Goal: Information Seeking & Learning: Learn about a topic

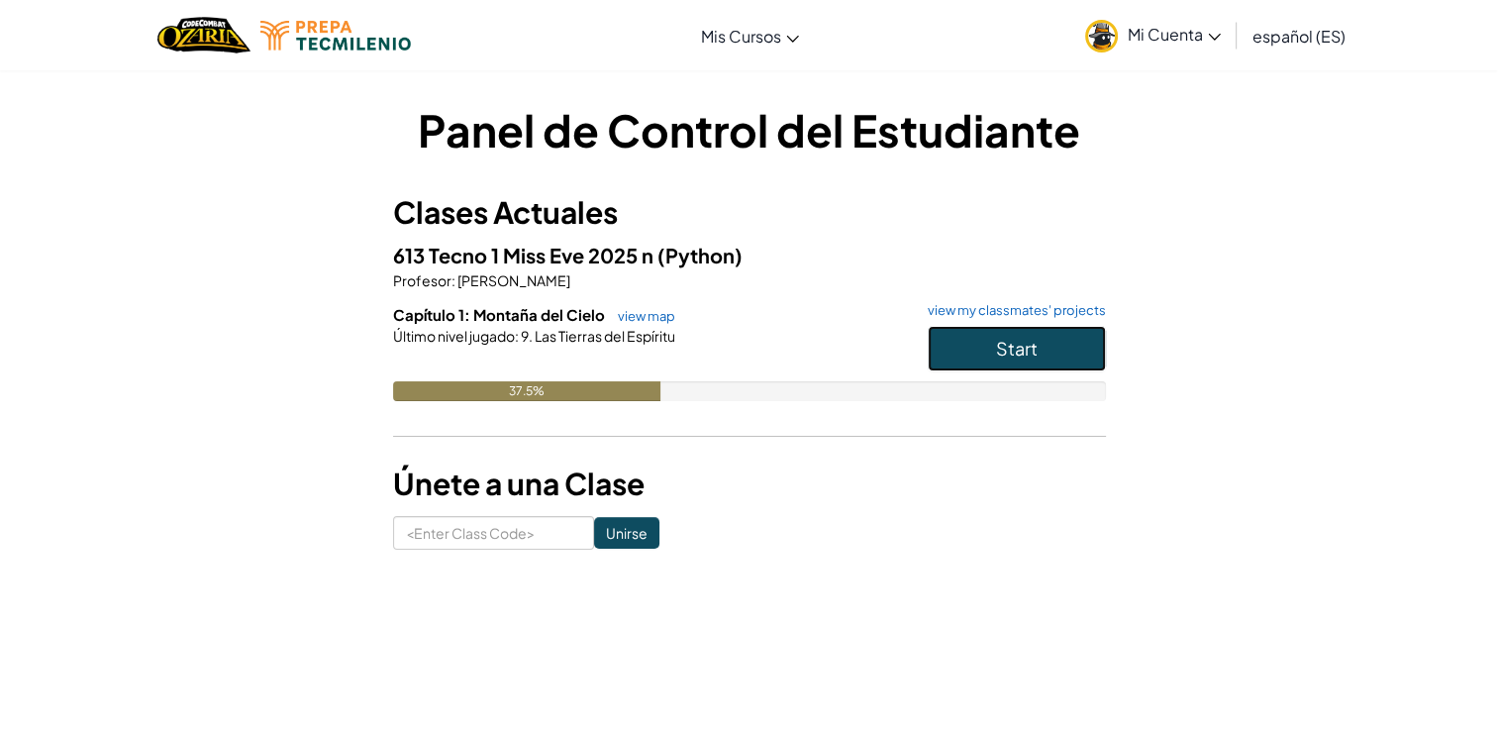
click at [942, 340] on button "Start" at bounding box center [1017, 349] width 178 height 46
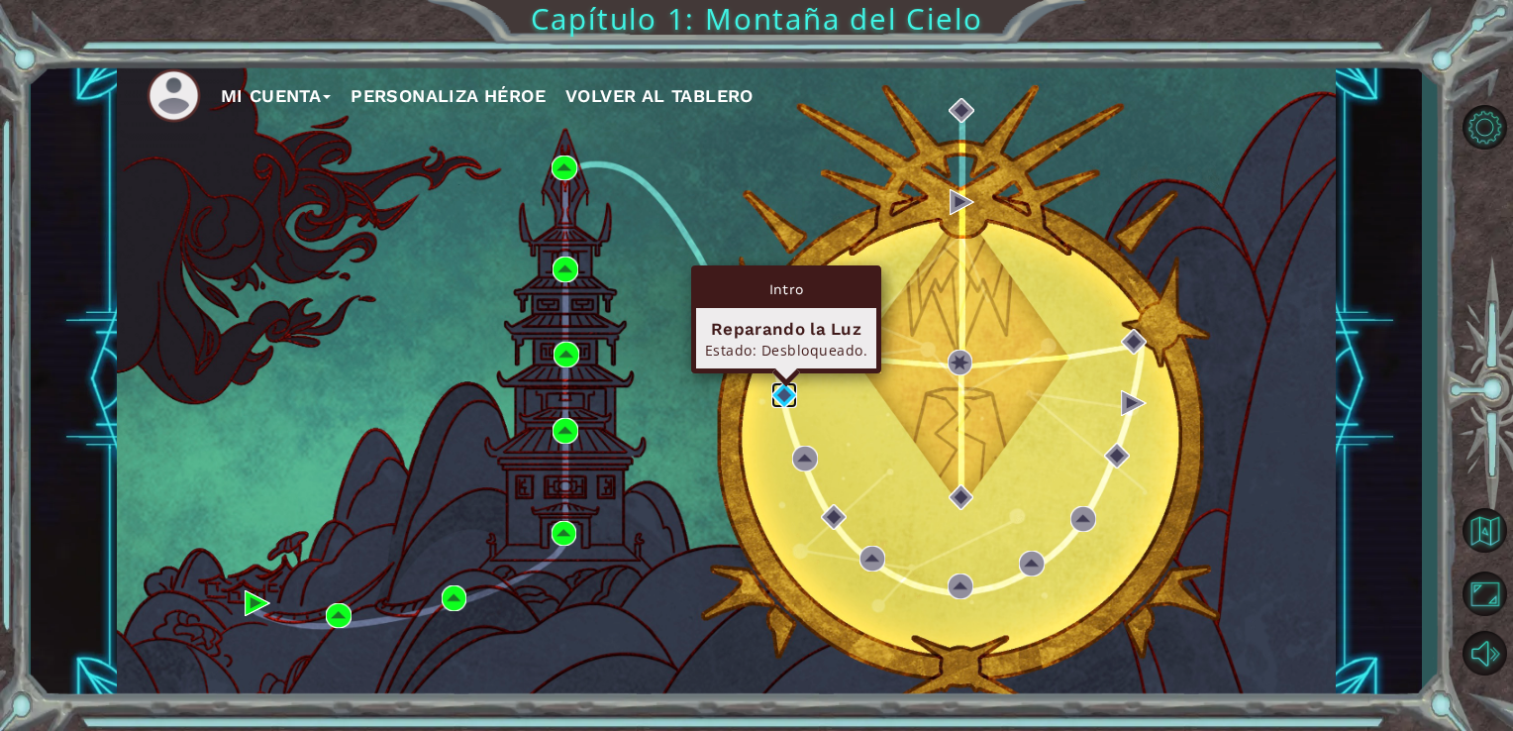
click at [789, 404] on img at bounding box center [784, 395] width 26 height 26
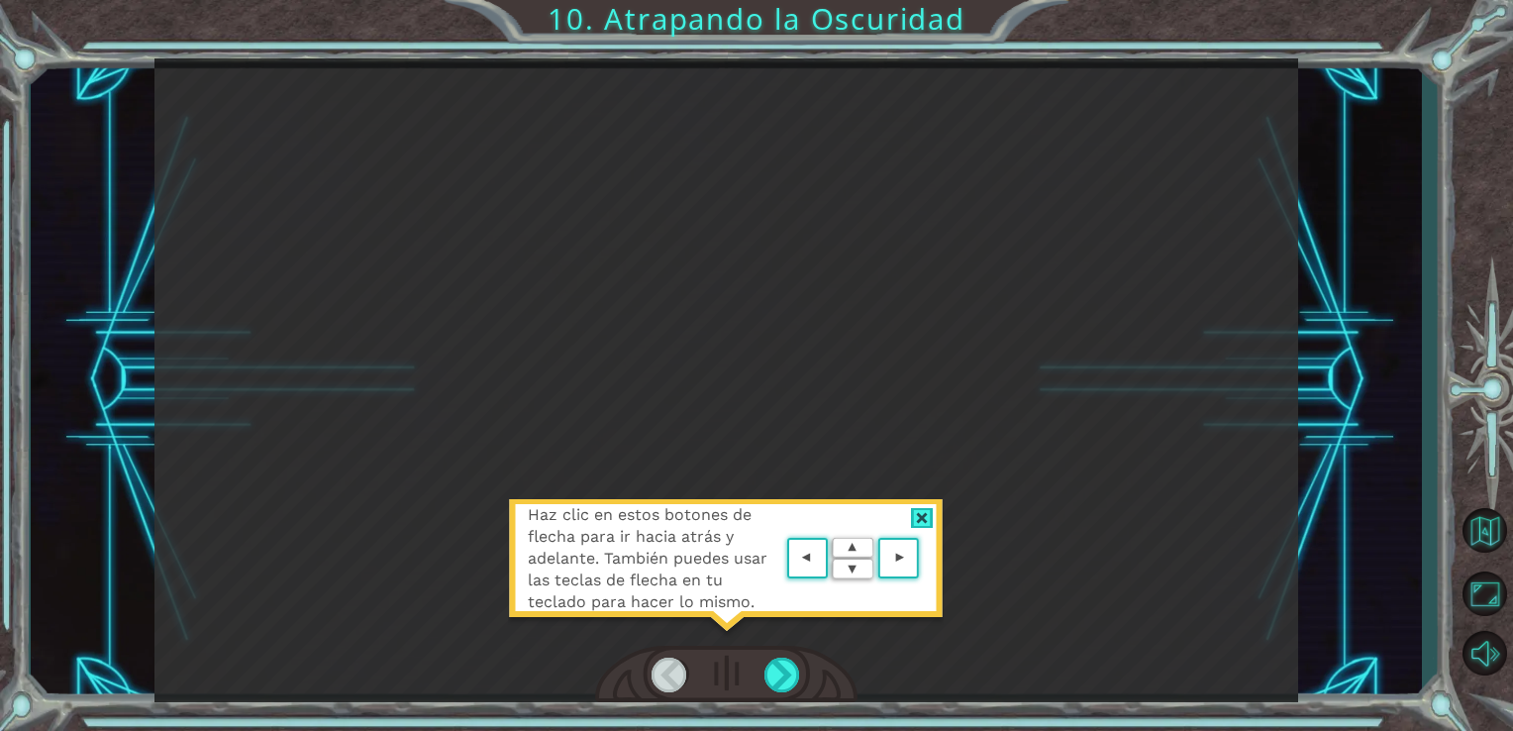
click at [924, 558] on area at bounding box center [924, 558] width 0 height 0
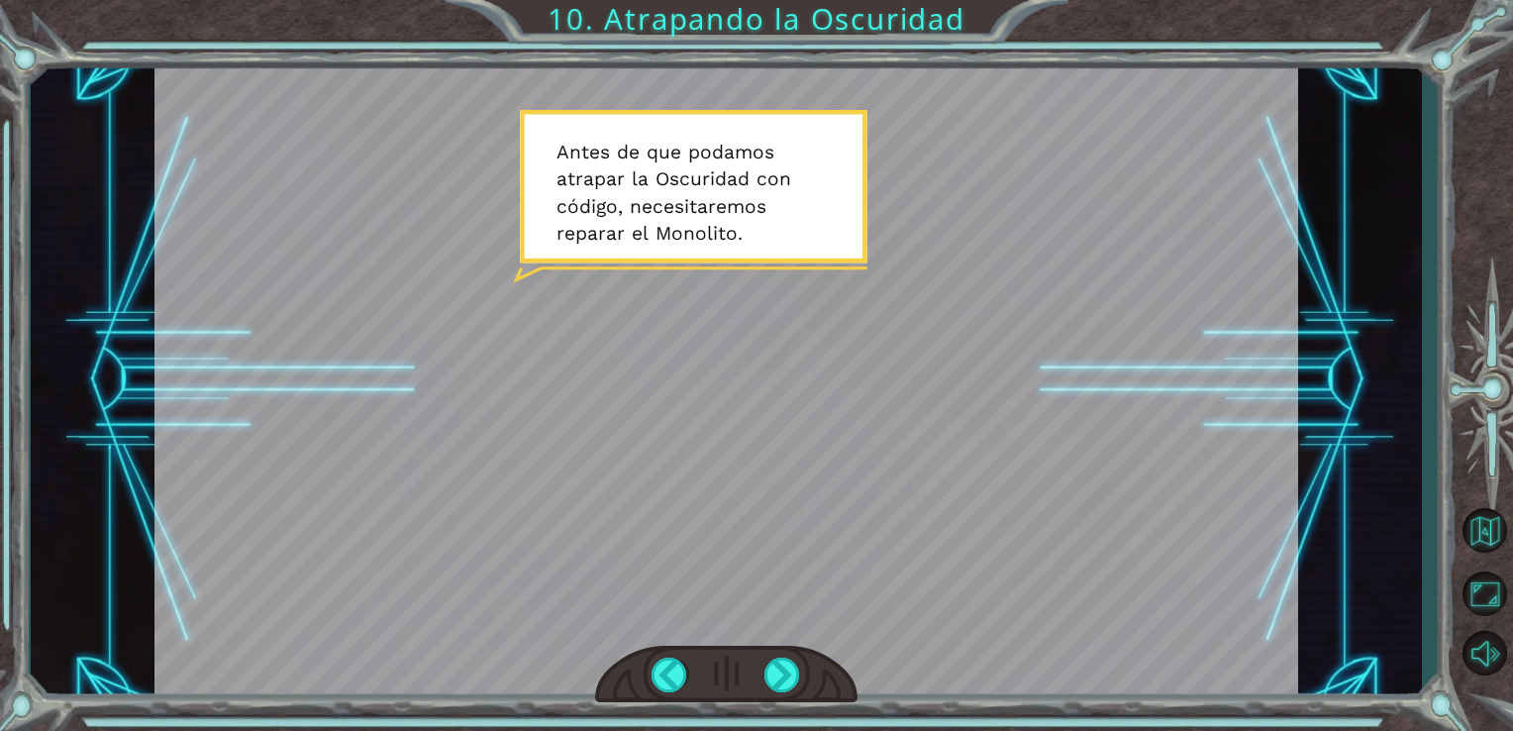
click at [820, 264] on div at bounding box center [726, 379] width 1144 height 643
click at [796, 662] on div at bounding box center [782, 674] width 37 height 35
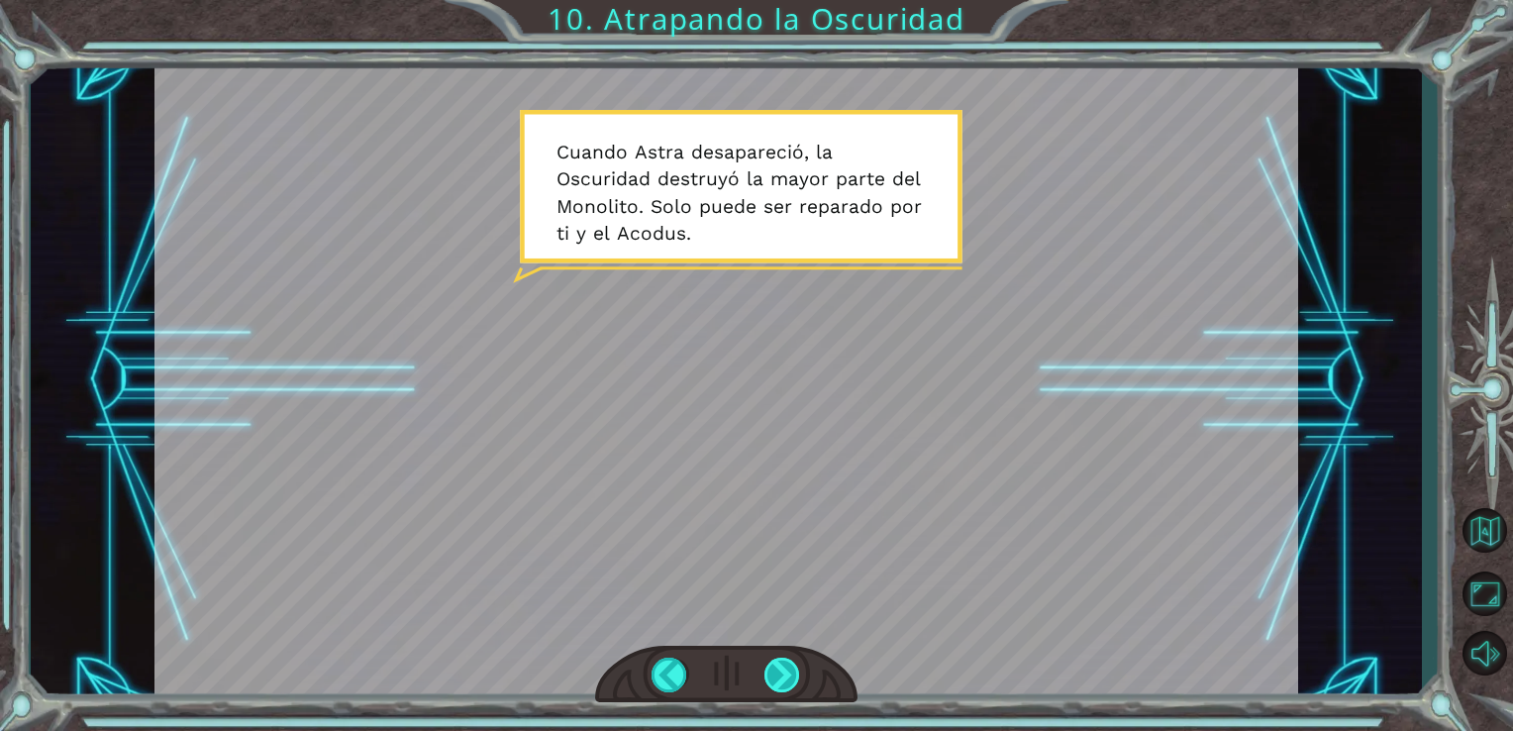
click at [796, 662] on div at bounding box center [782, 674] width 37 height 35
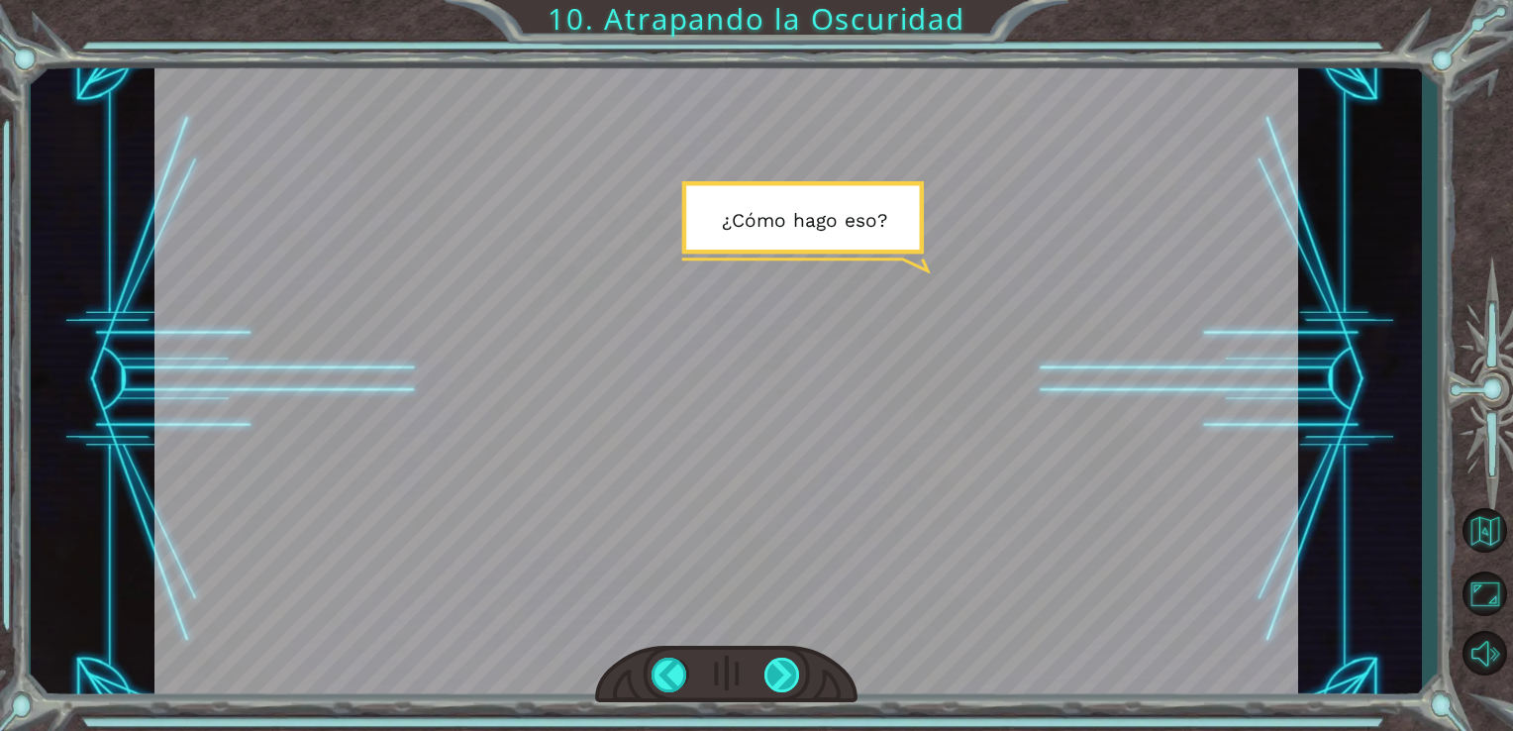
click at [796, 662] on div at bounding box center [782, 674] width 37 height 35
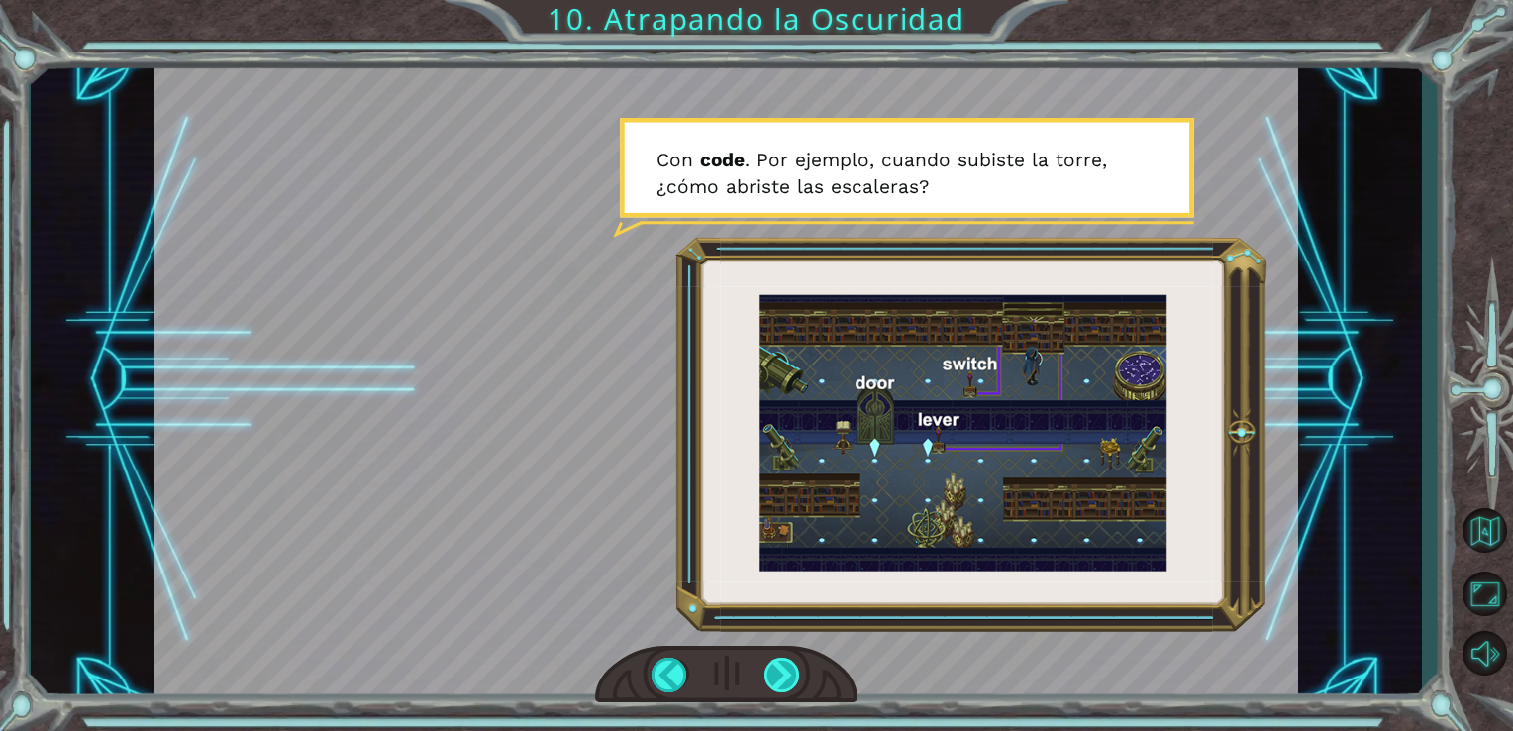
click at [796, 662] on div at bounding box center [782, 674] width 37 height 35
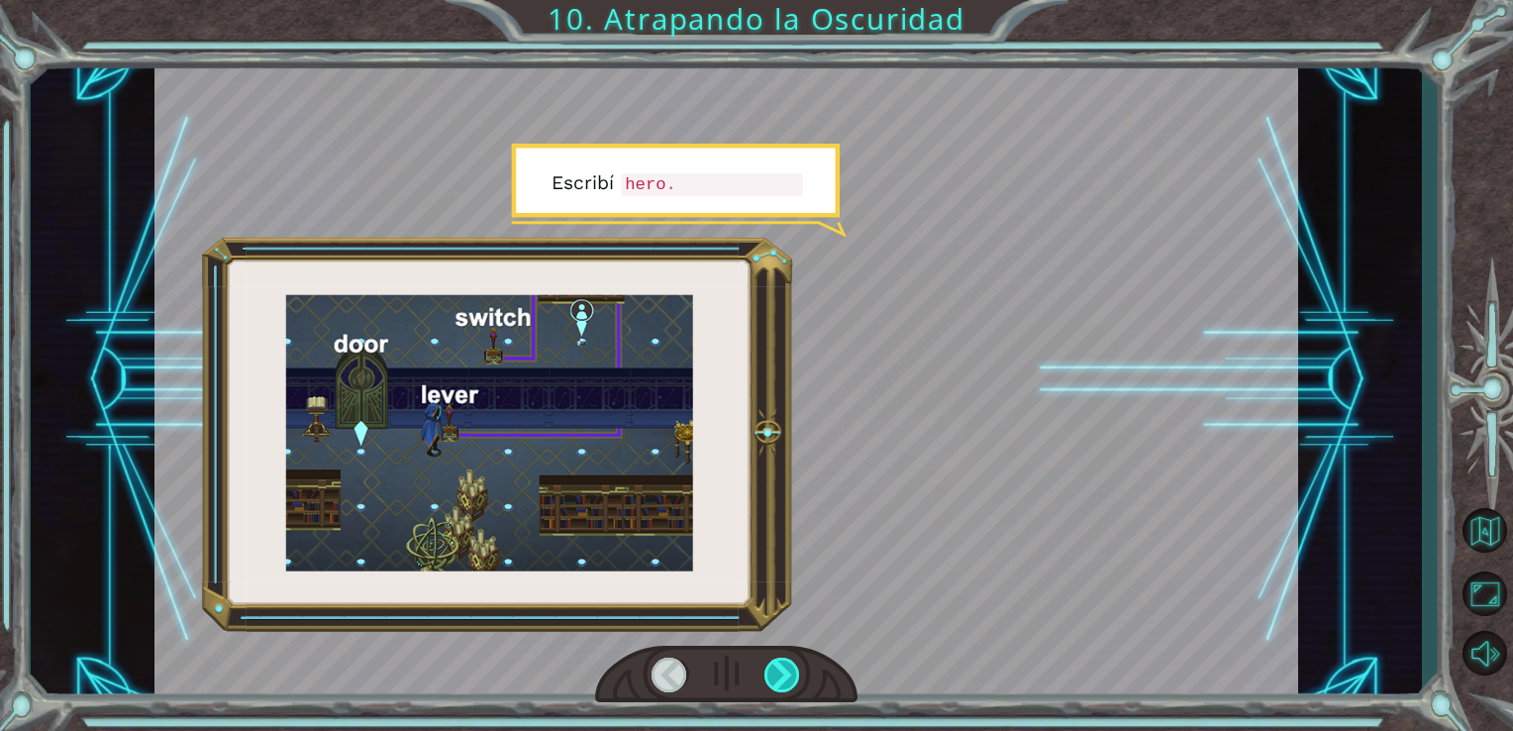
click at [796, 662] on div at bounding box center [782, 674] width 37 height 35
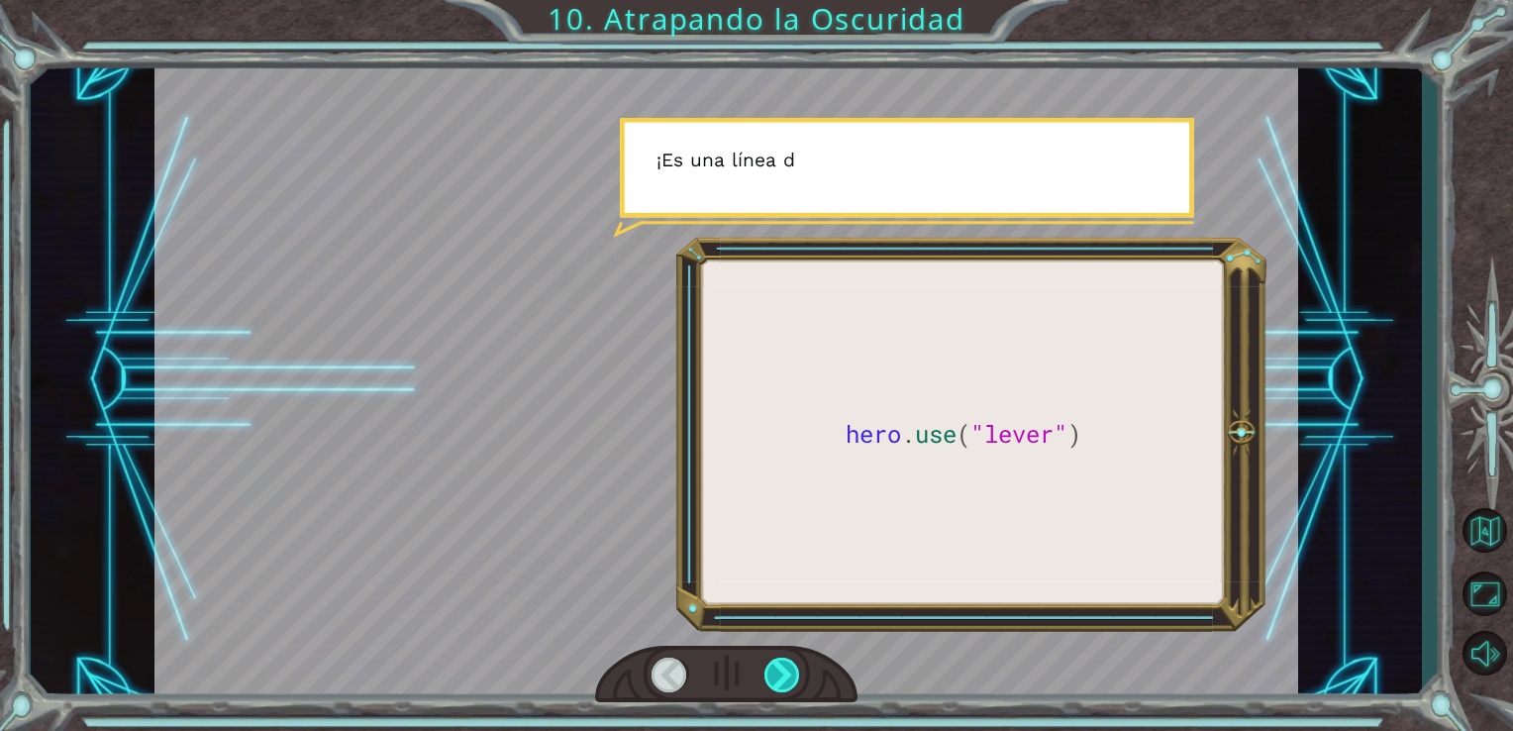
click at [796, 662] on div at bounding box center [782, 674] width 37 height 35
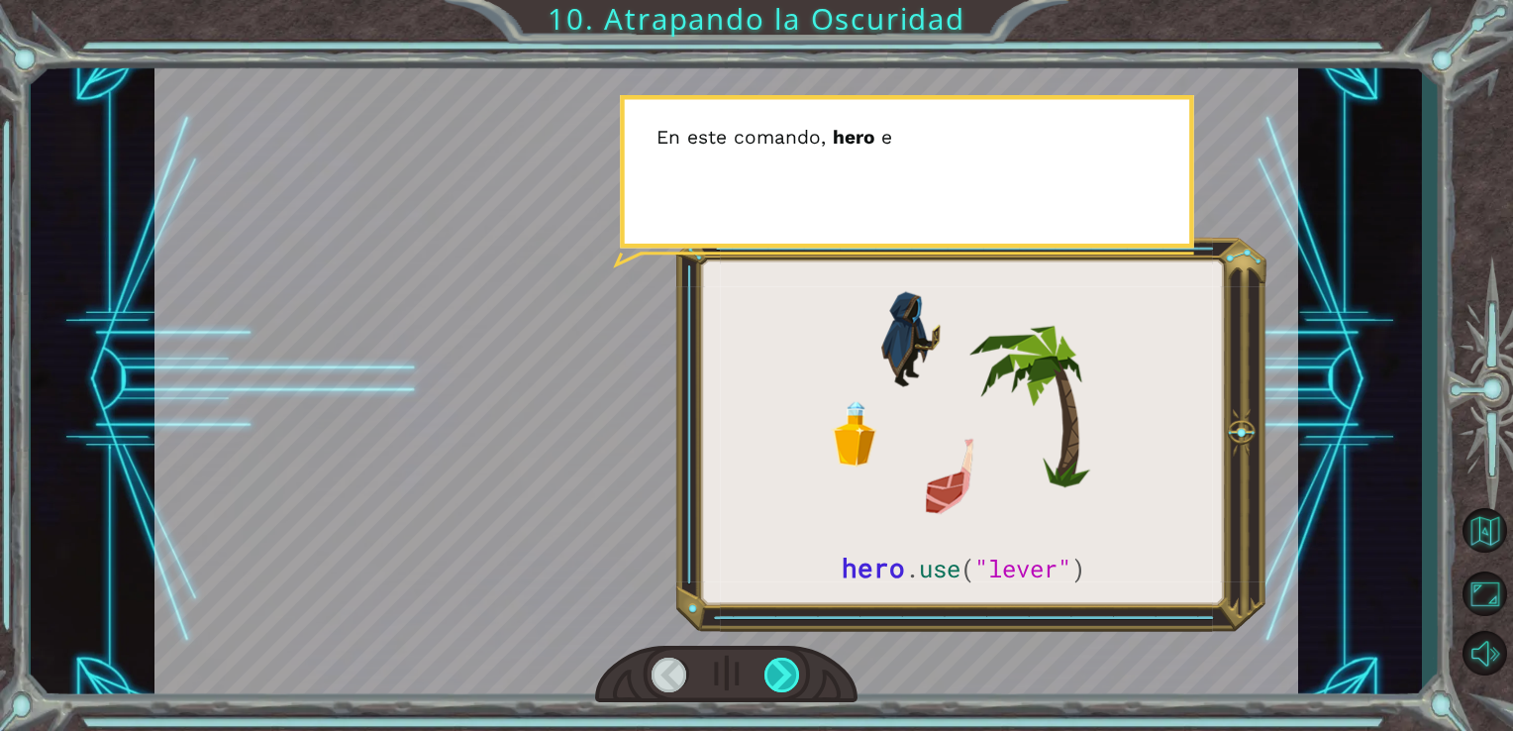
click at [796, 662] on div at bounding box center [782, 674] width 37 height 35
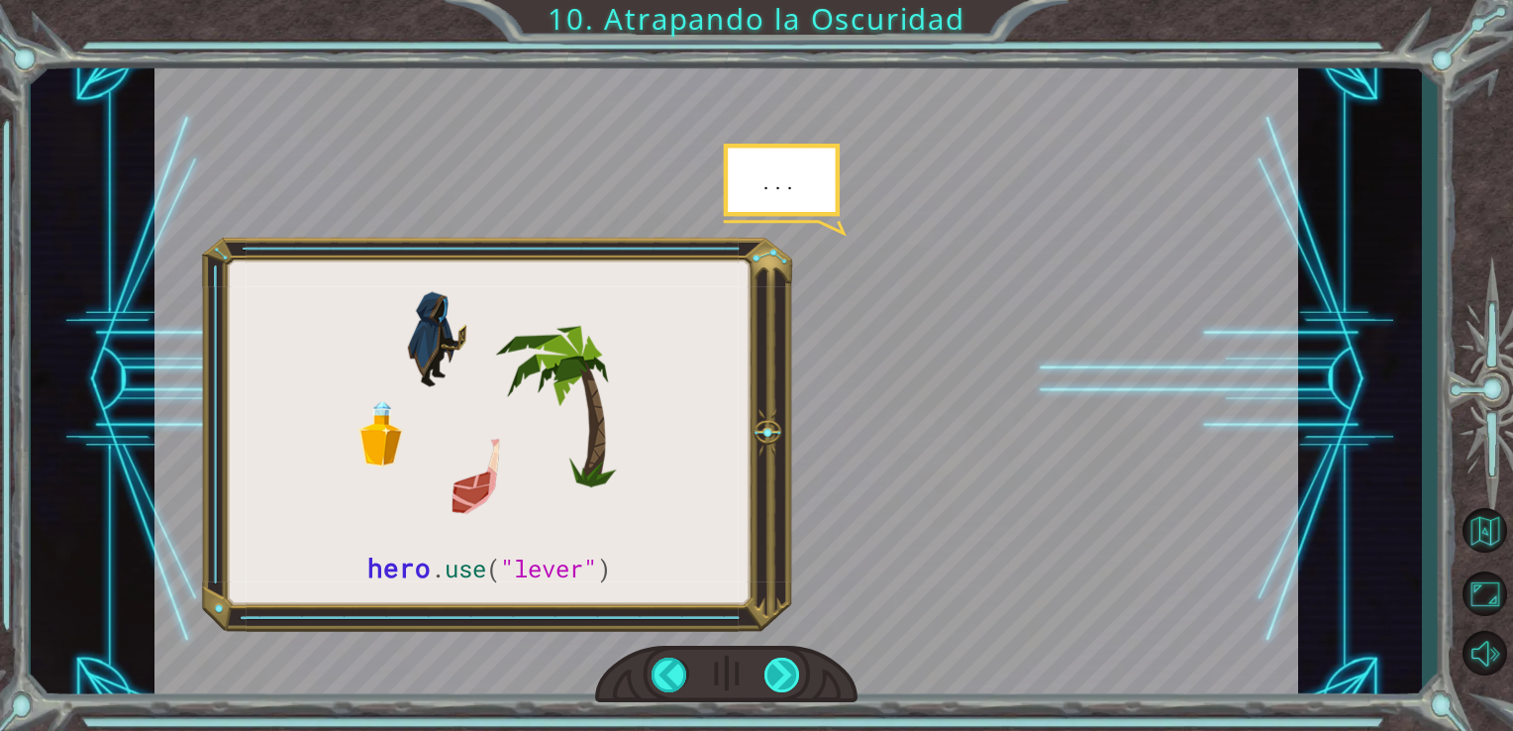
click at [796, 662] on div at bounding box center [782, 674] width 37 height 35
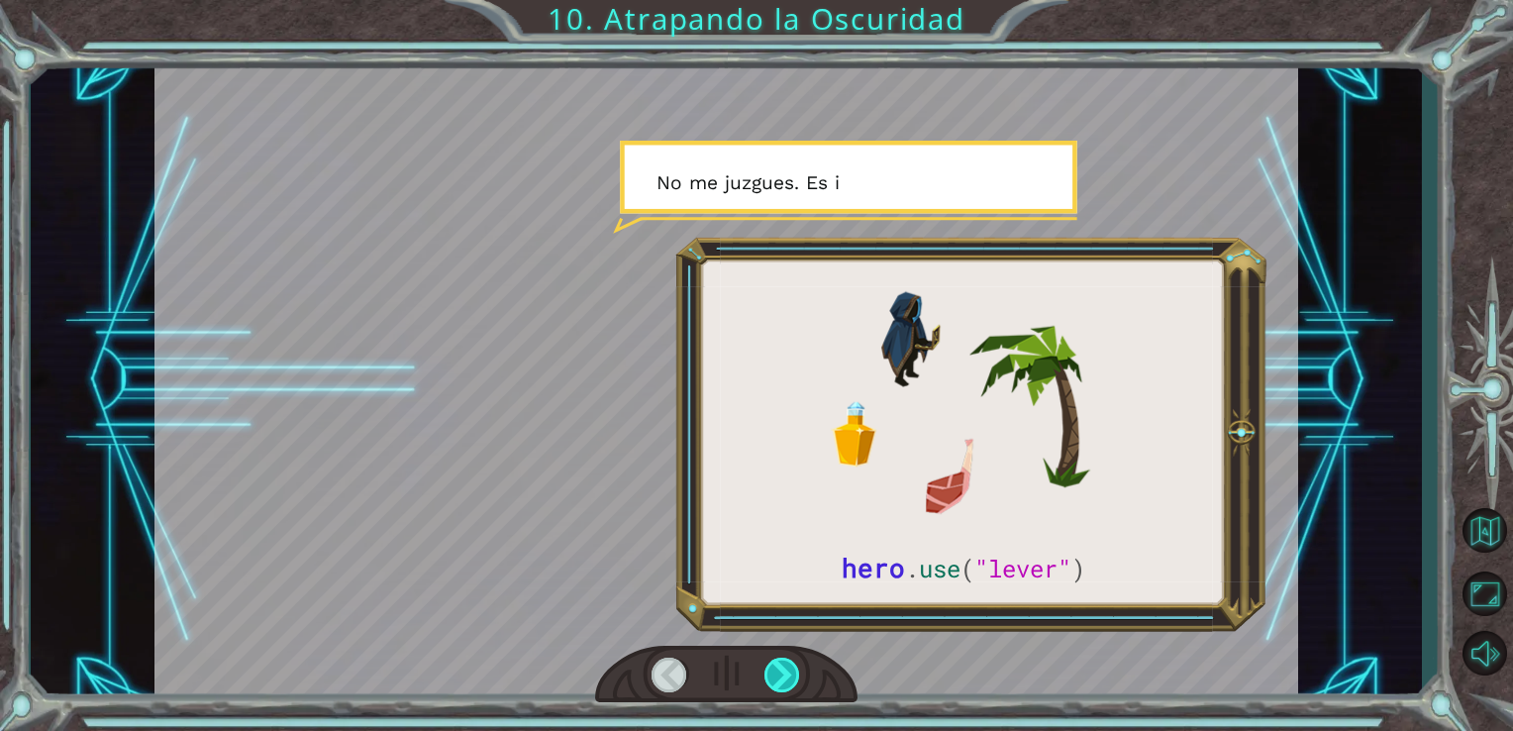
click at [796, 662] on div at bounding box center [782, 674] width 37 height 35
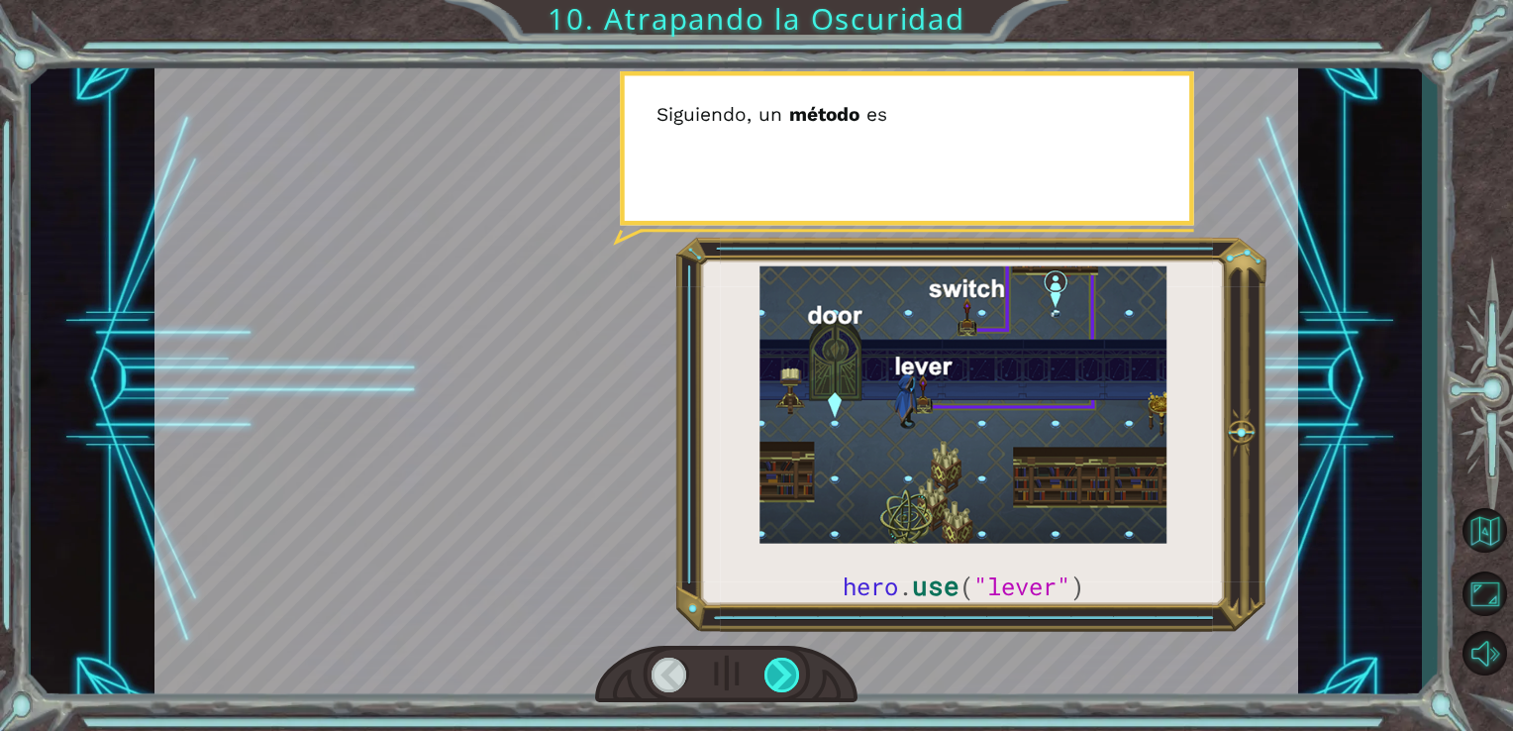
click at [796, 662] on div at bounding box center [782, 674] width 37 height 35
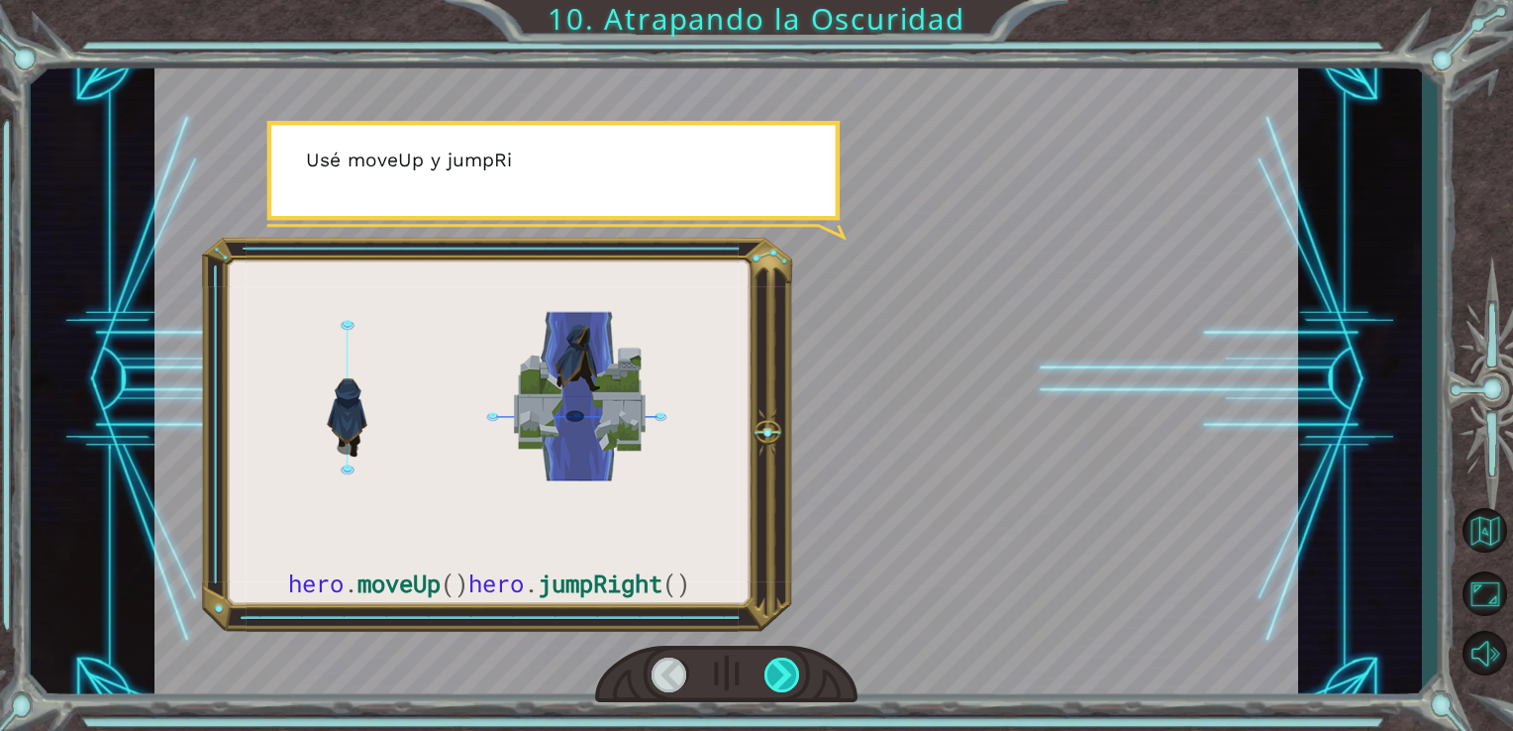
click at [796, 662] on div at bounding box center [782, 674] width 37 height 35
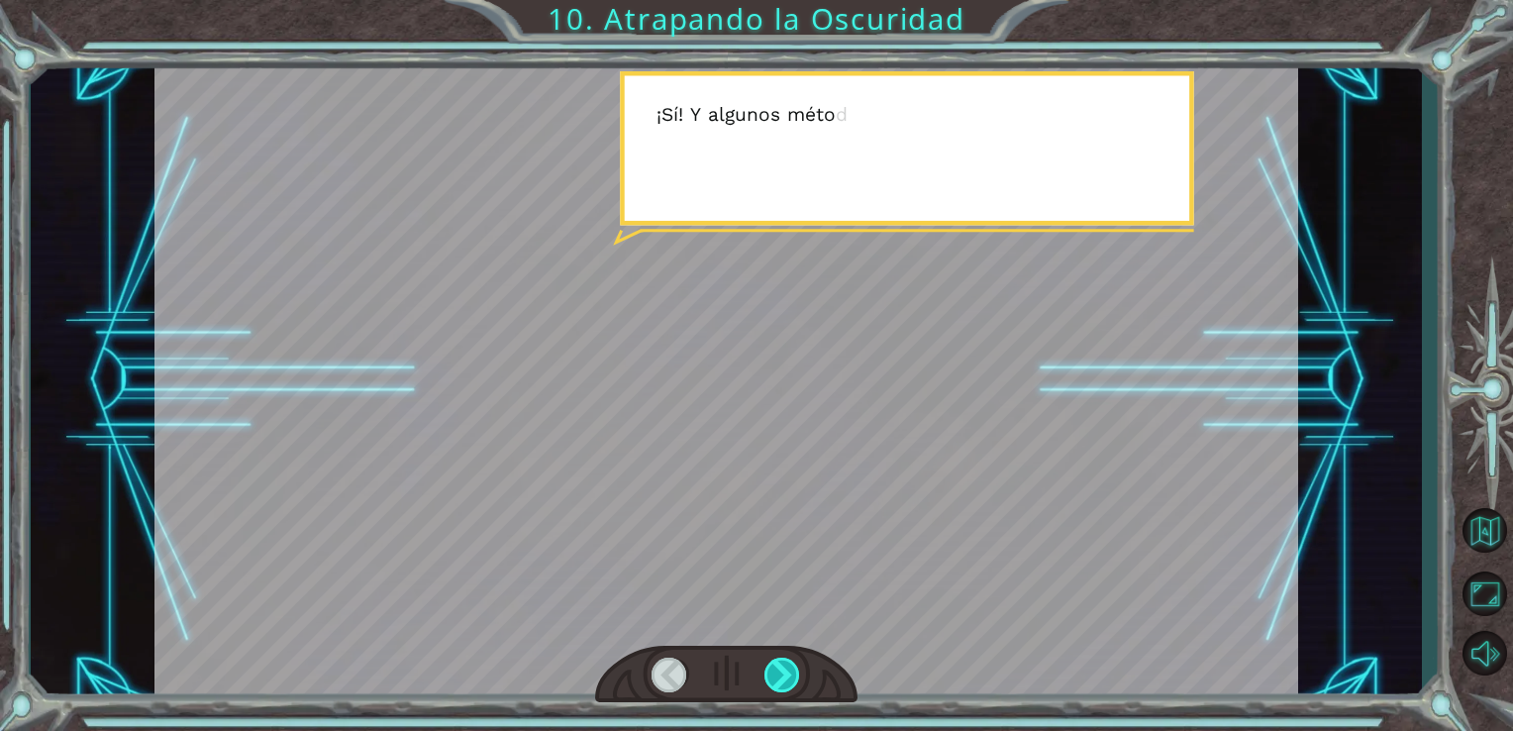
click at [796, 662] on div at bounding box center [782, 674] width 37 height 35
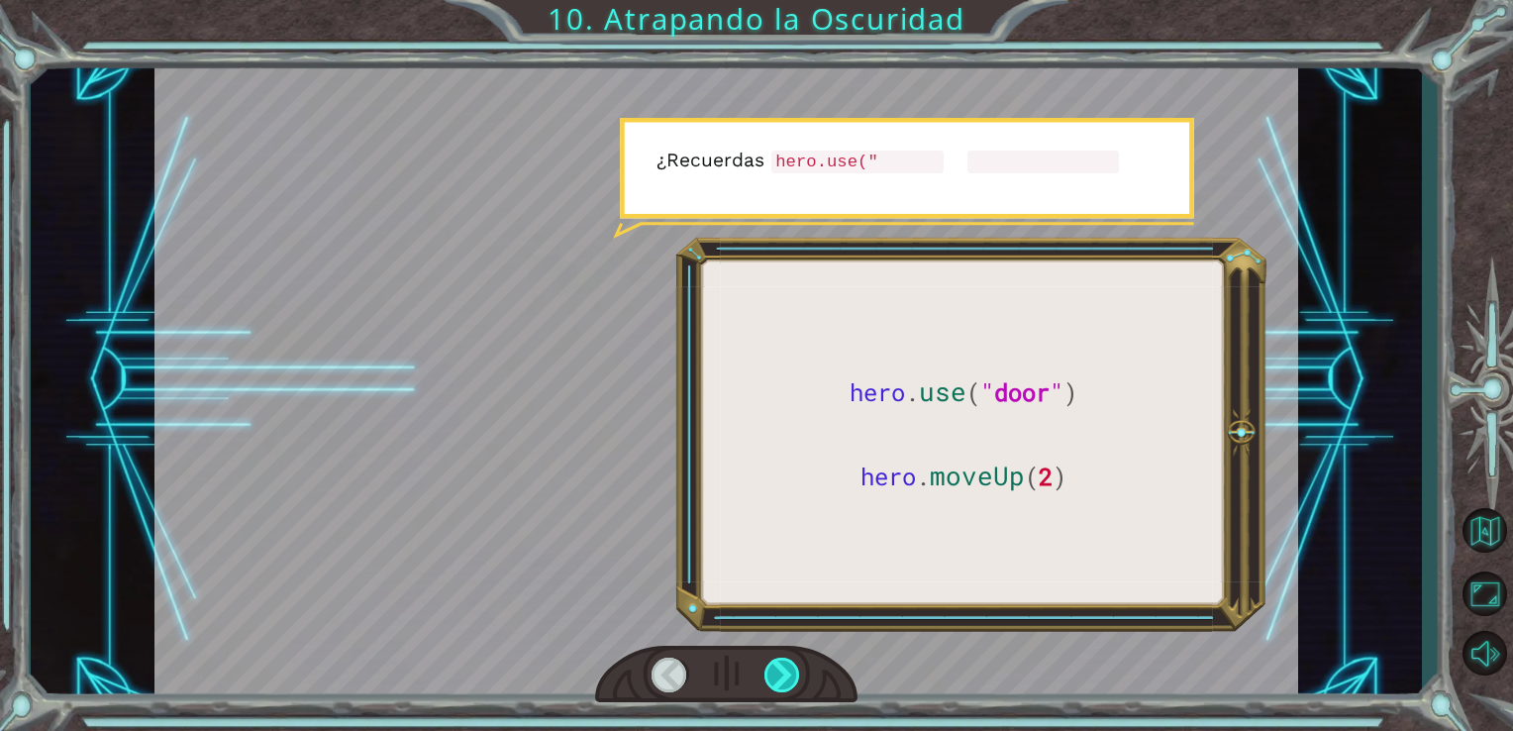
click at [796, 662] on div at bounding box center [782, 674] width 37 height 35
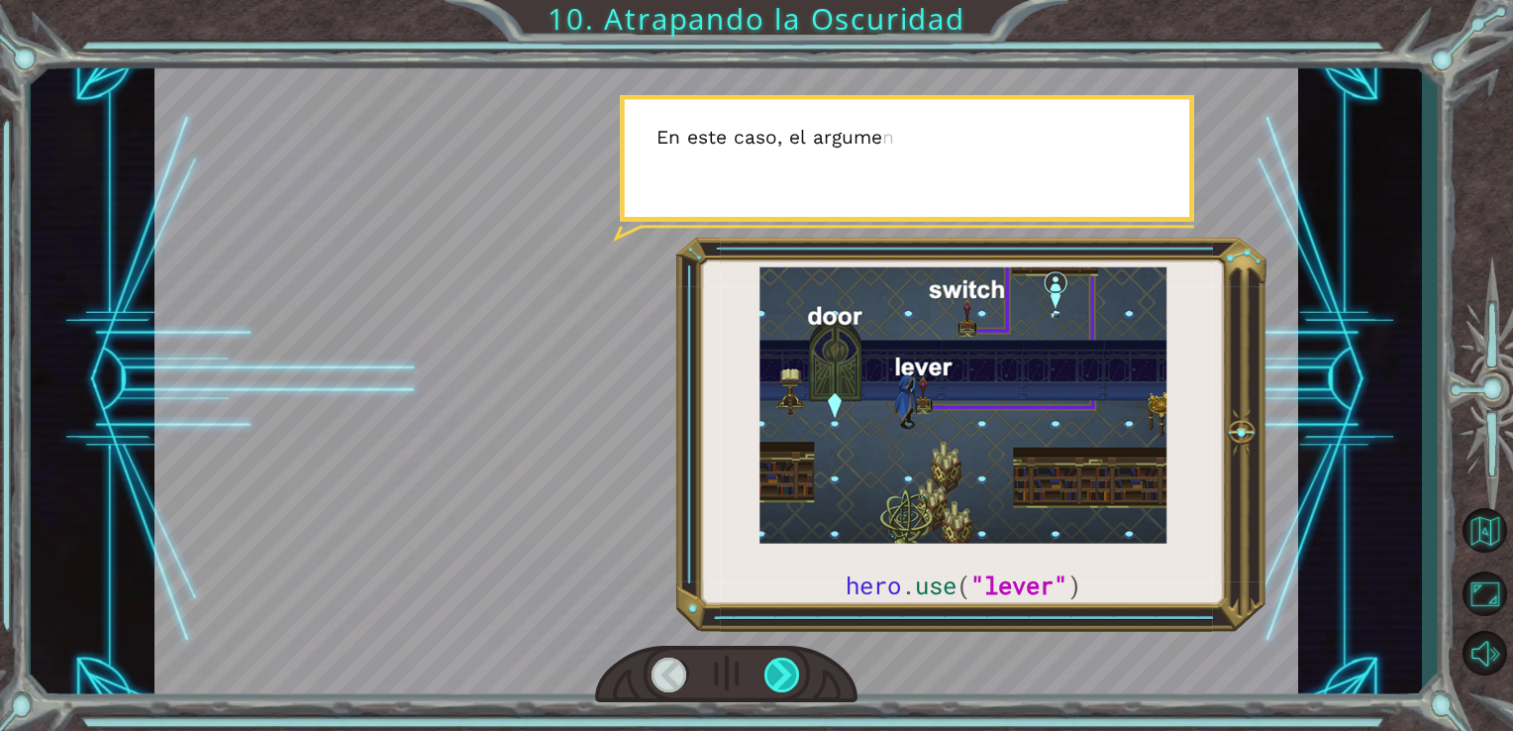
click at [796, 662] on div at bounding box center [782, 674] width 37 height 35
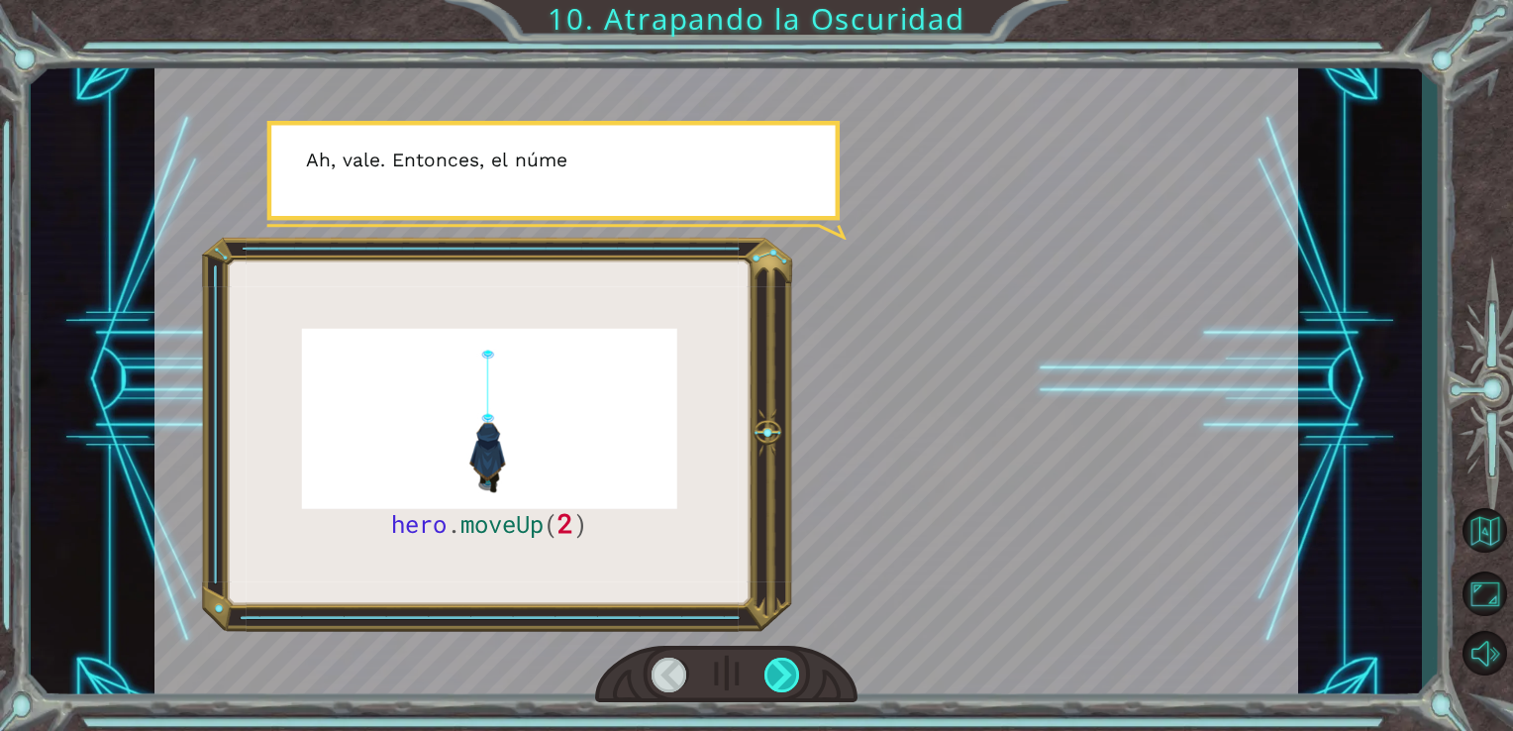
click at [796, 662] on div at bounding box center [782, 674] width 37 height 35
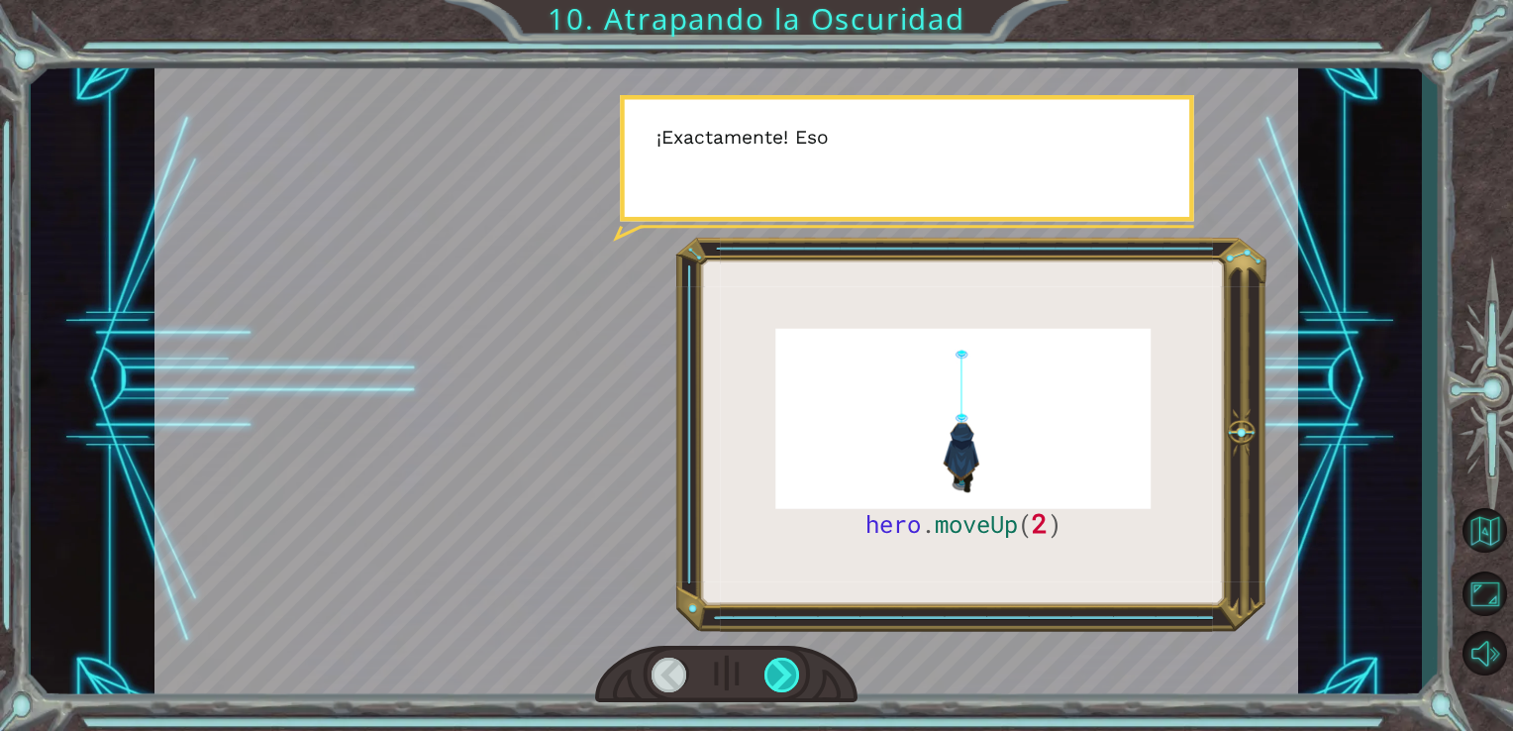
click at [796, 662] on div at bounding box center [782, 674] width 37 height 35
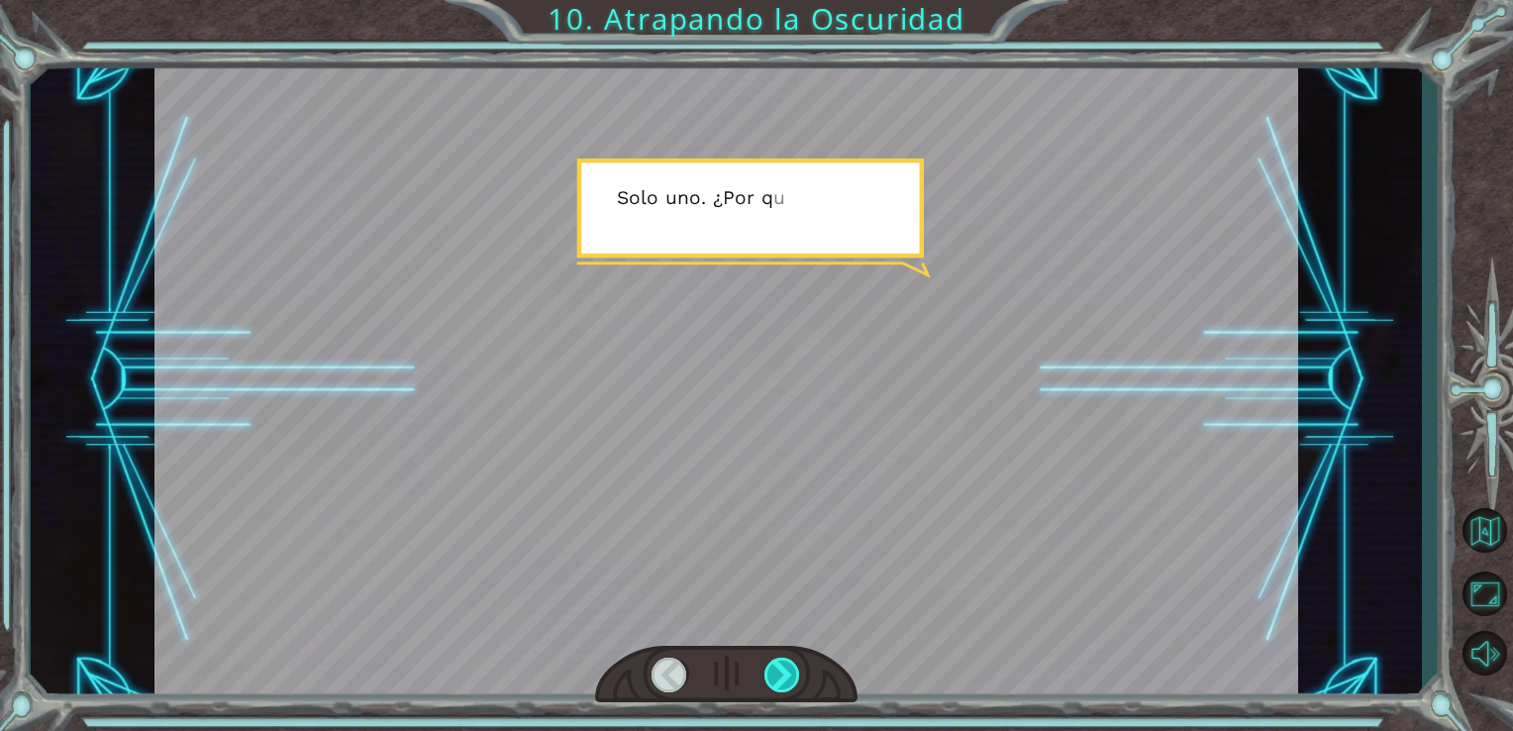
click at [796, 662] on div at bounding box center [782, 674] width 37 height 35
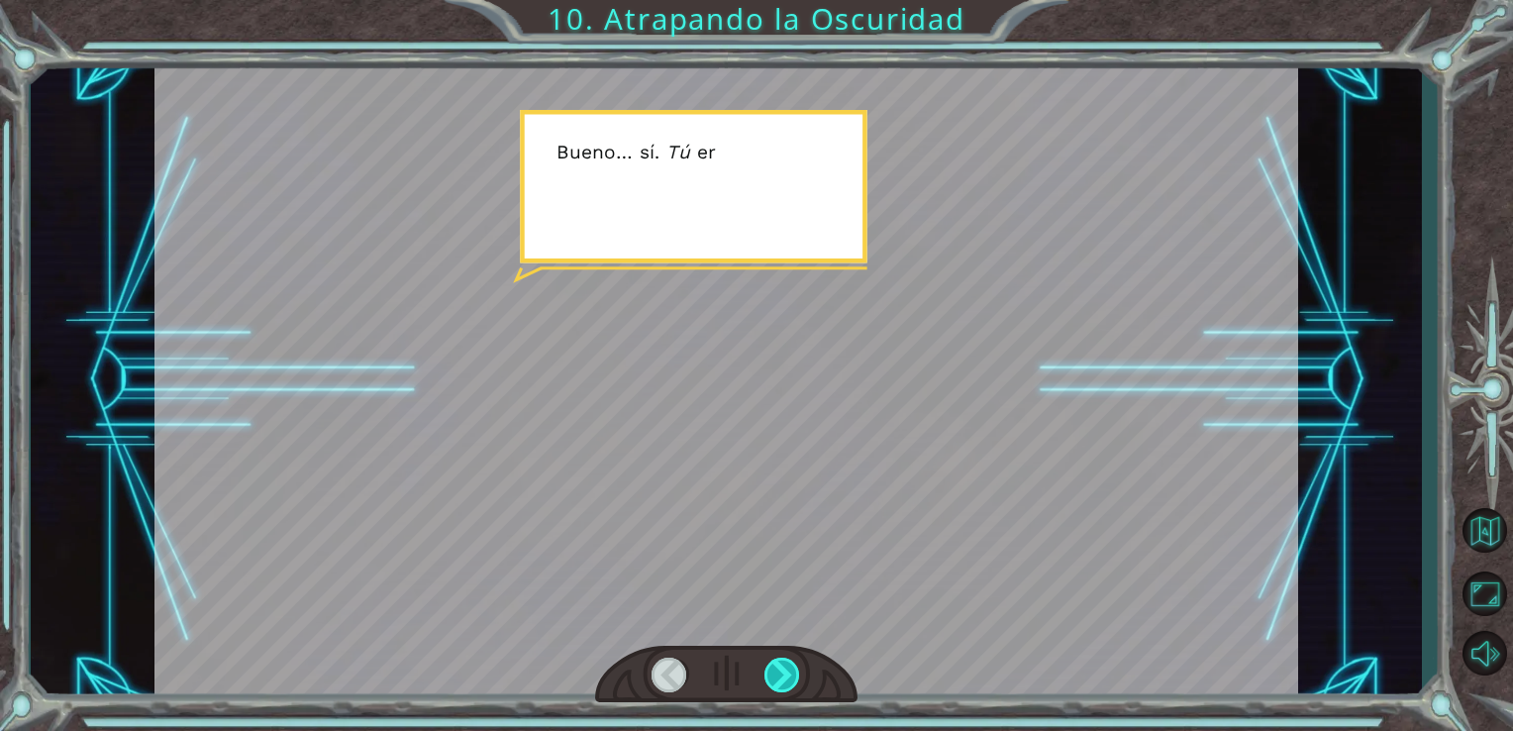
click at [796, 662] on div at bounding box center [782, 674] width 37 height 35
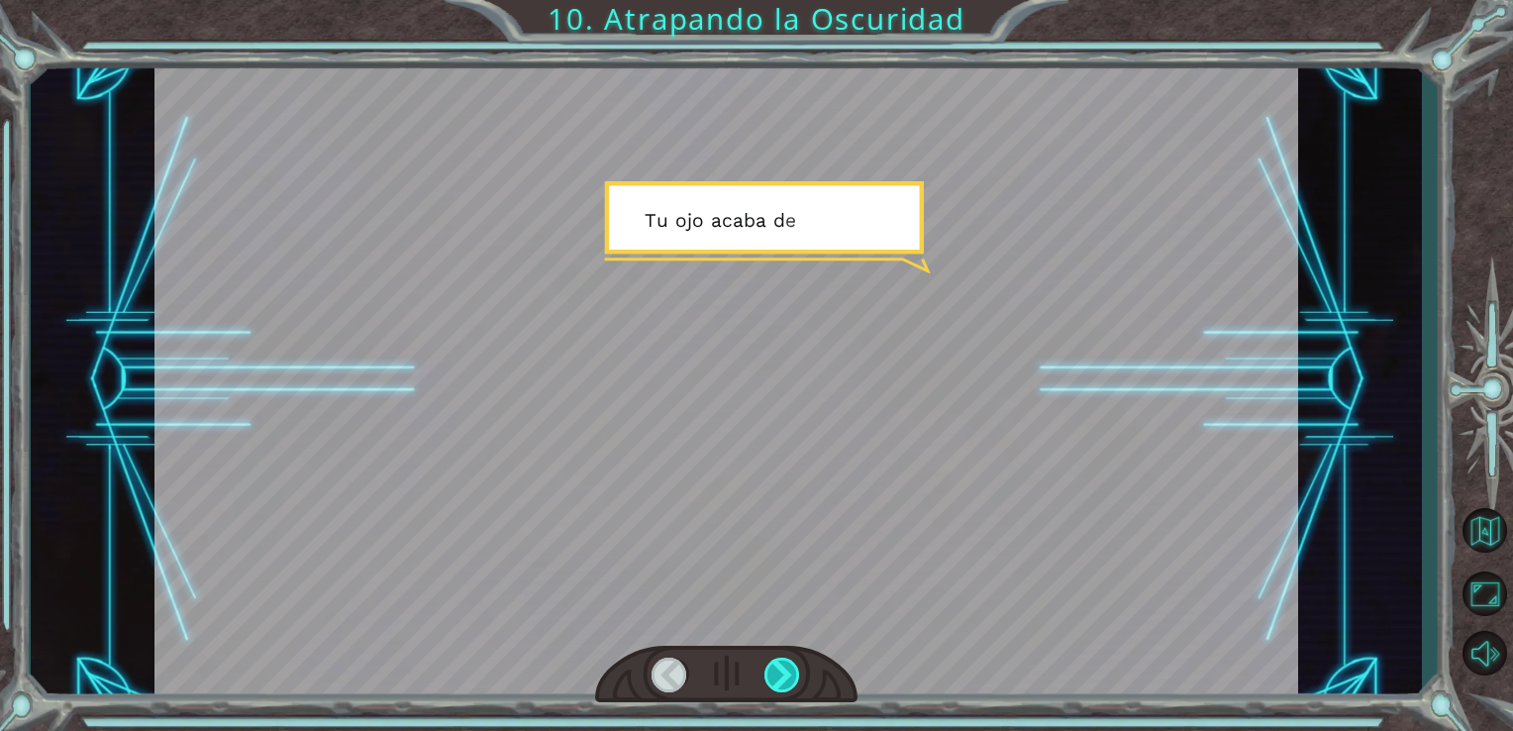
click at [796, 662] on div at bounding box center [782, 674] width 37 height 35
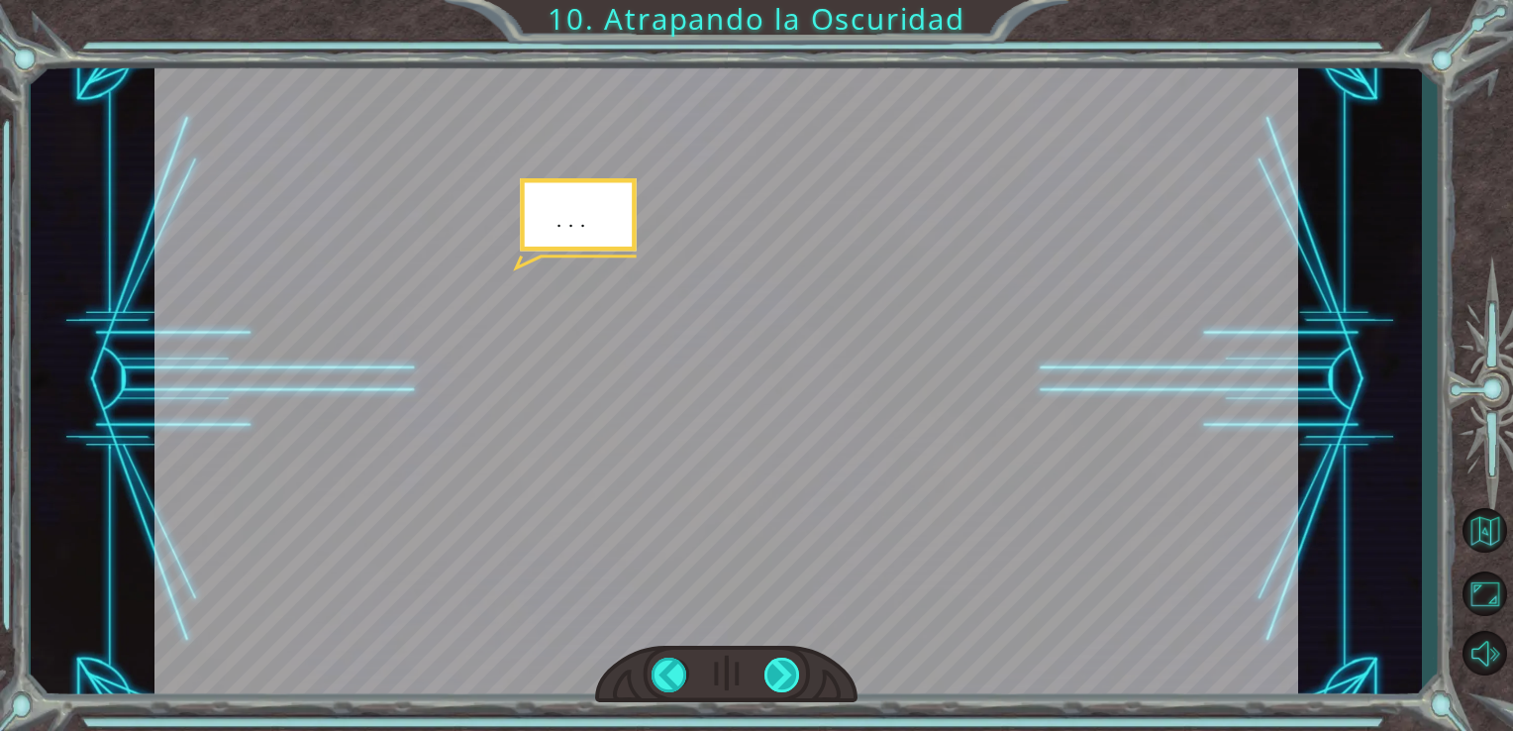
click at [796, 662] on div at bounding box center [782, 674] width 37 height 35
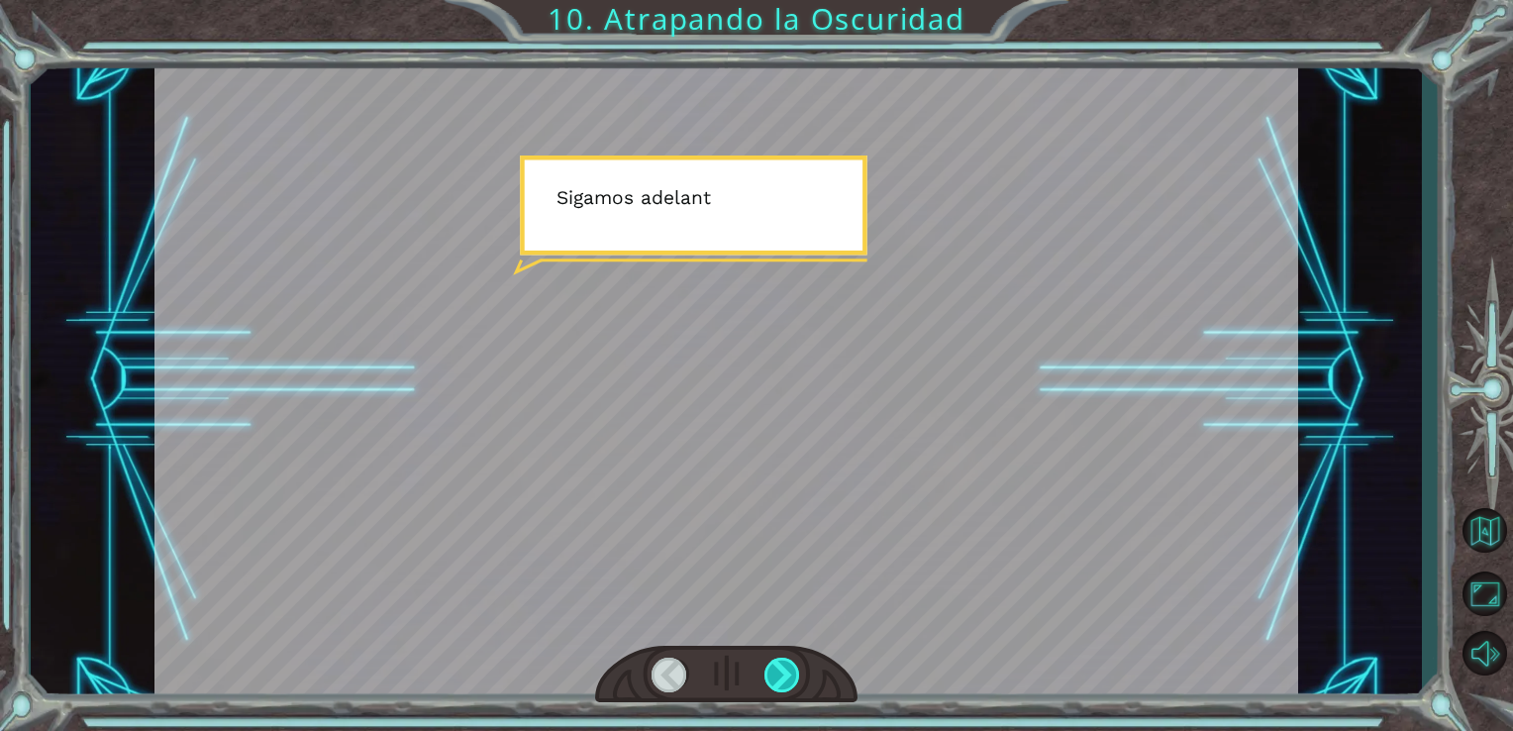
click at [796, 662] on div at bounding box center [782, 674] width 37 height 35
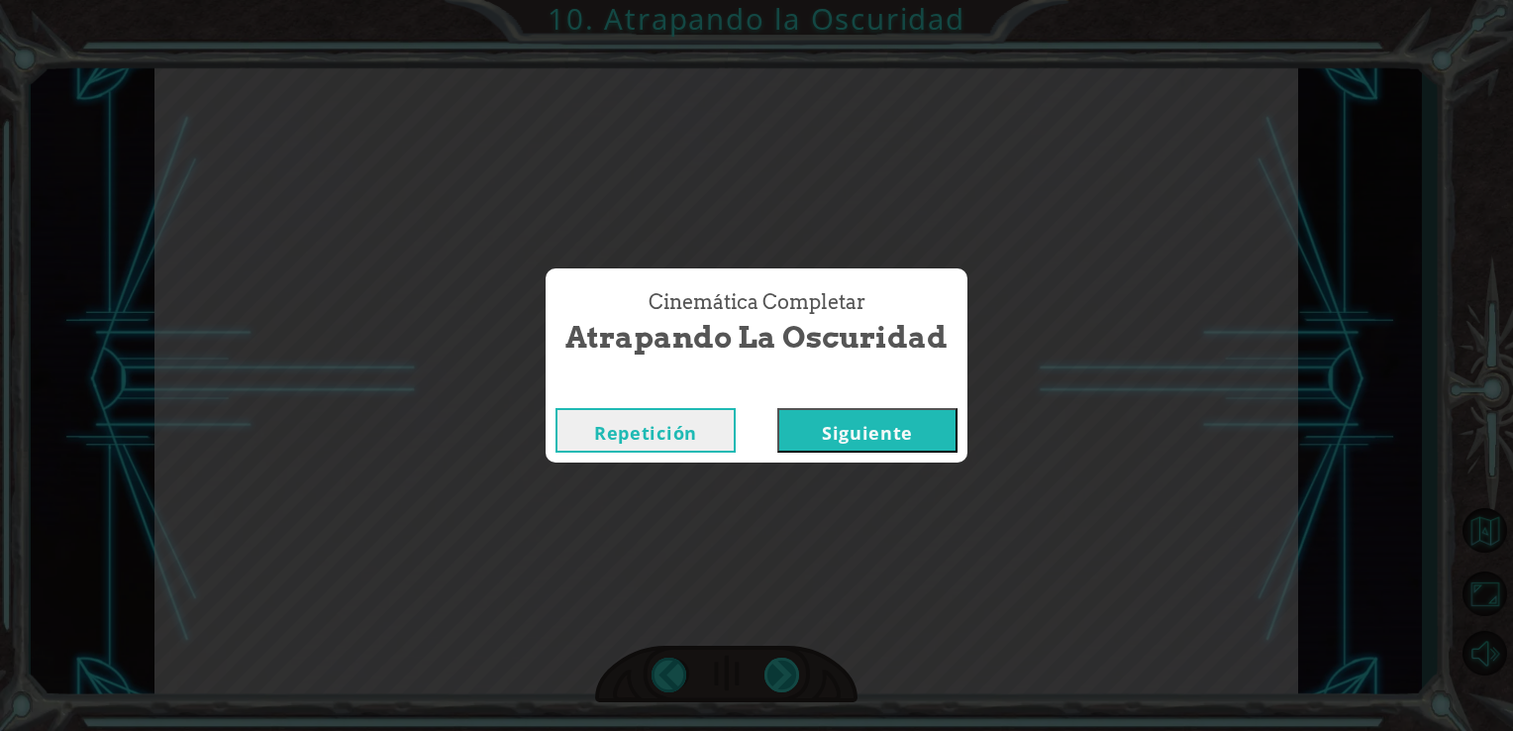
click at [796, 662] on div "Cinemática Completar Atrapando la Oscuridad Repetición [GEOGRAPHIC_DATA]" at bounding box center [756, 365] width 1513 height 731
click at [824, 428] on button "Siguiente" at bounding box center [867, 430] width 180 height 45
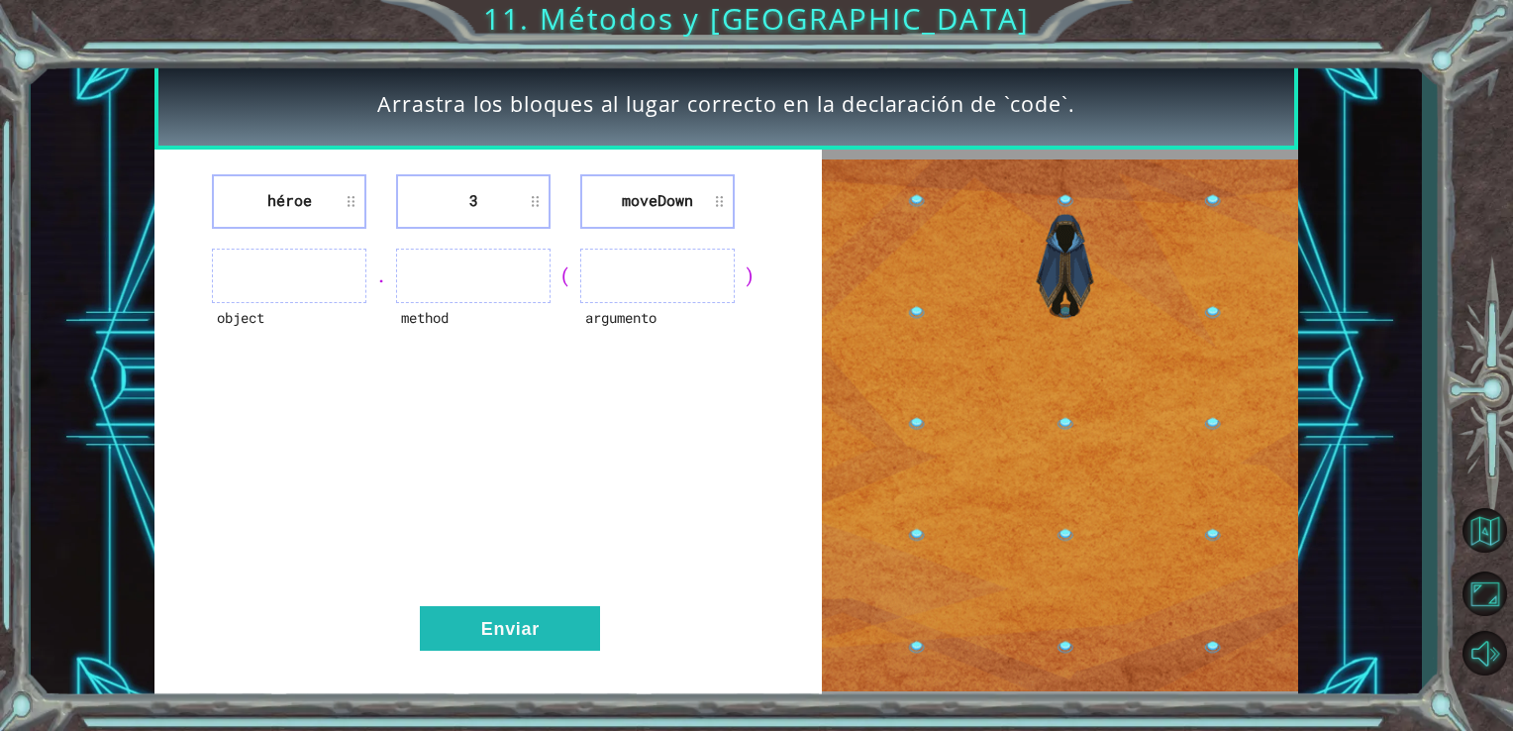
click at [273, 265] on ul at bounding box center [289, 275] width 154 height 54
click at [301, 289] on ul at bounding box center [289, 275] width 154 height 54
click at [475, 286] on ul at bounding box center [473, 275] width 154 height 54
drag, startPoint x: 620, startPoint y: 269, endPoint x: 638, endPoint y: 196, distance: 75.4
click at [638, 196] on div "héroe 3 [GEOGRAPHIC_DATA] object . method ( argumento ) Enviar" at bounding box center [488, 425] width 668 height 552
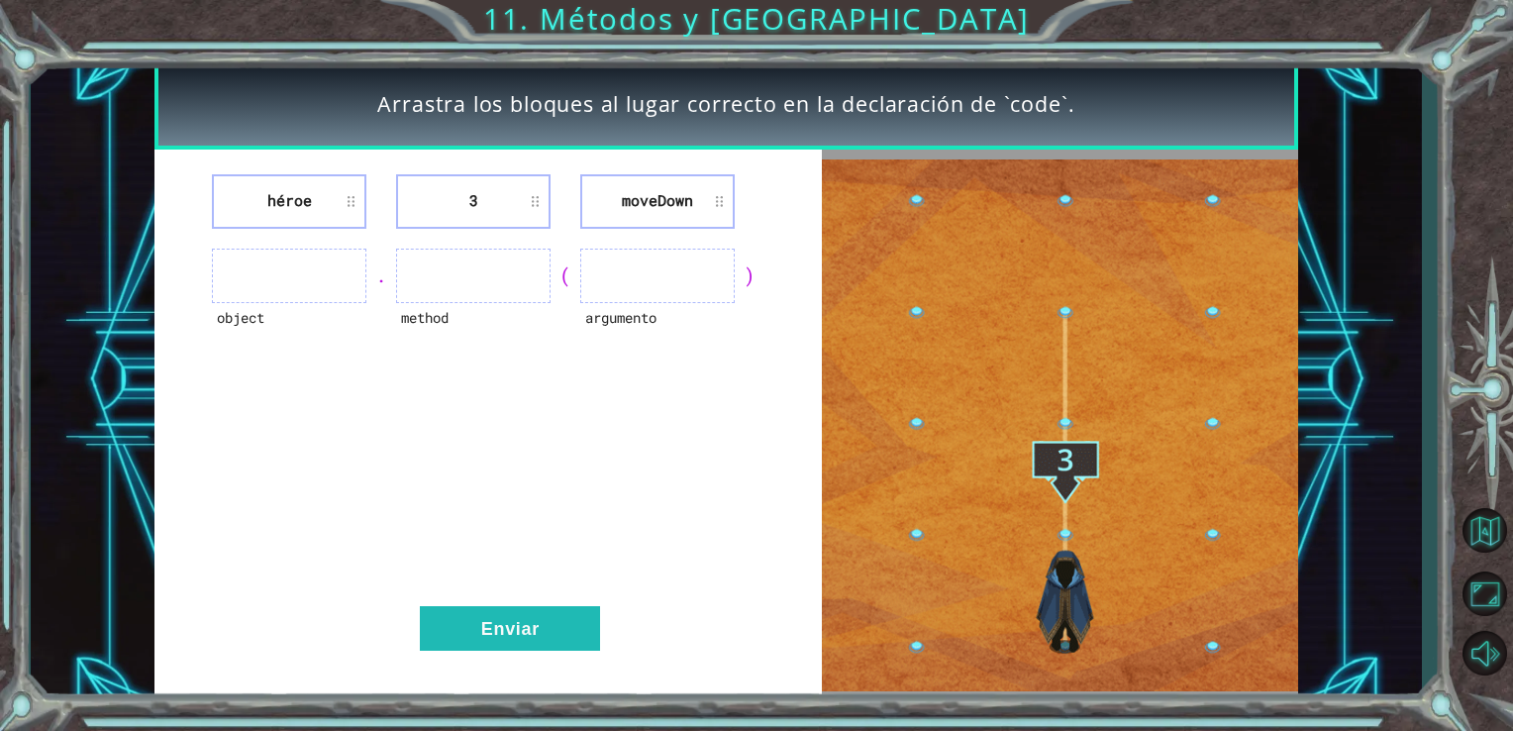
click at [432, 271] on ul at bounding box center [473, 275] width 154 height 54
click at [329, 292] on ul at bounding box center [289, 275] width 154 height 54
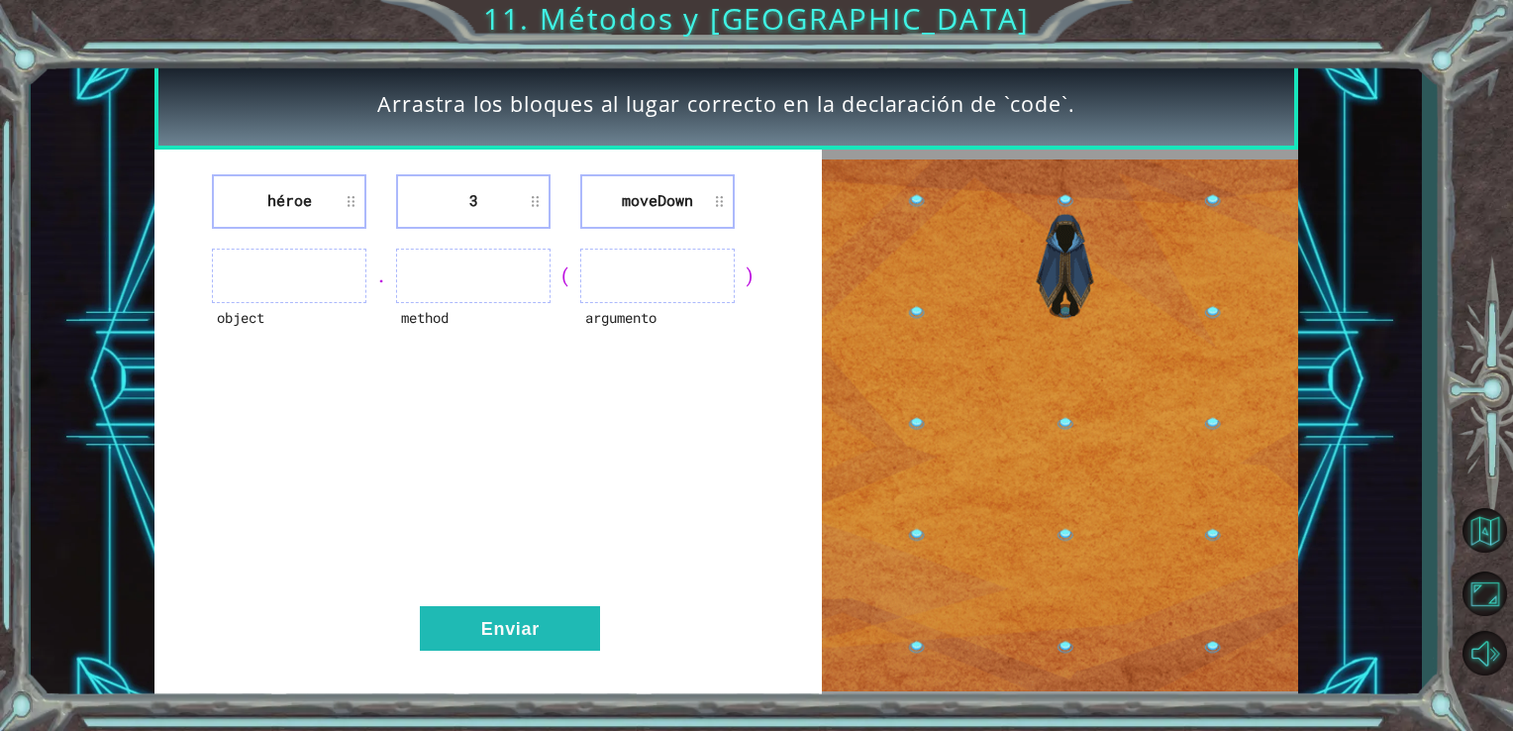
click at [426, 277] on ul at bounding box center [473, 275] width 154 height 54
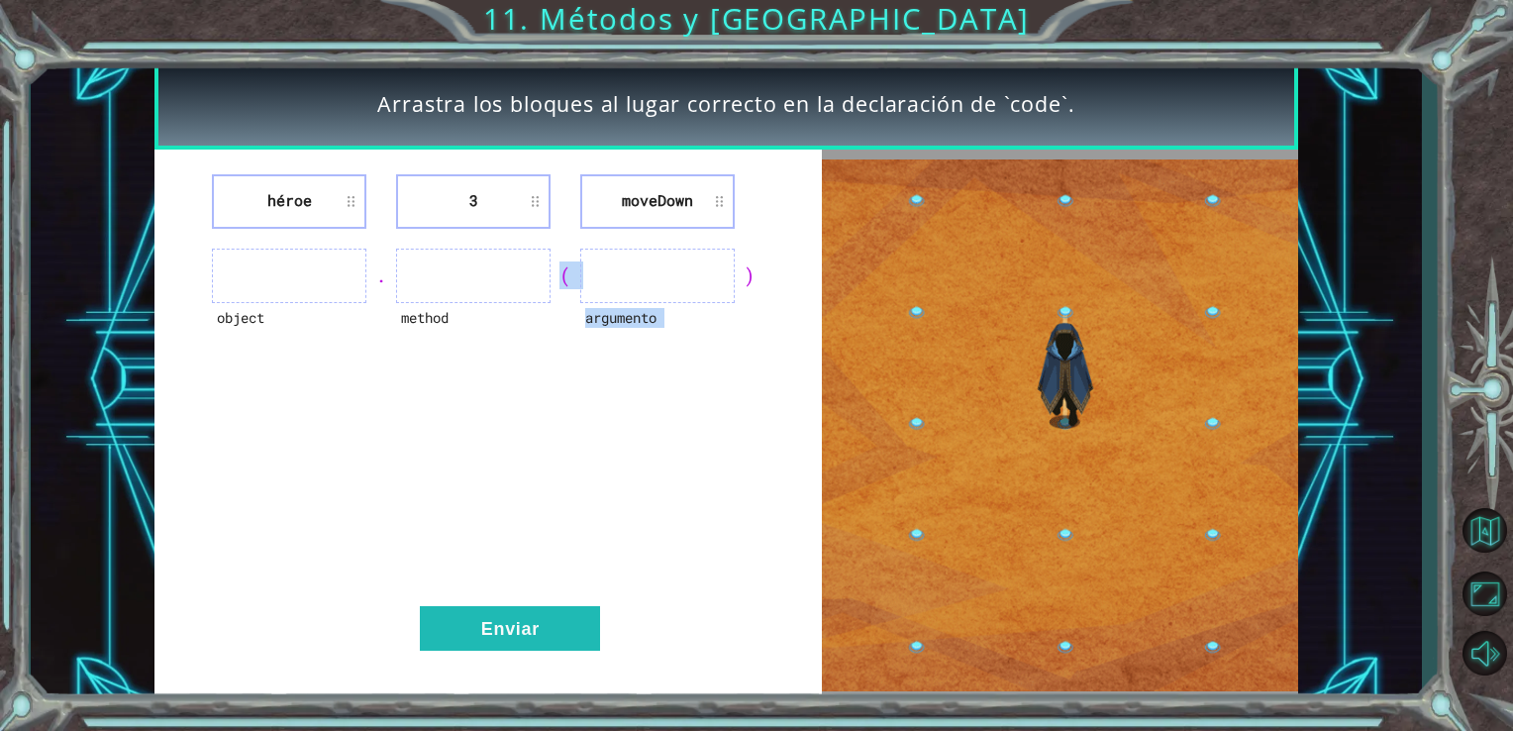
drag, startPoint x: 426, startPoint y: 277, endPoint x: 646, endPoint y: 278, distance: 220.8
click at [646, 278] on div "object . method ( argumento )" at bounding box center [488, 275] width 619 height 54
click at [646, 278] on ul at bounding box center [657, 275] width 154 height 54
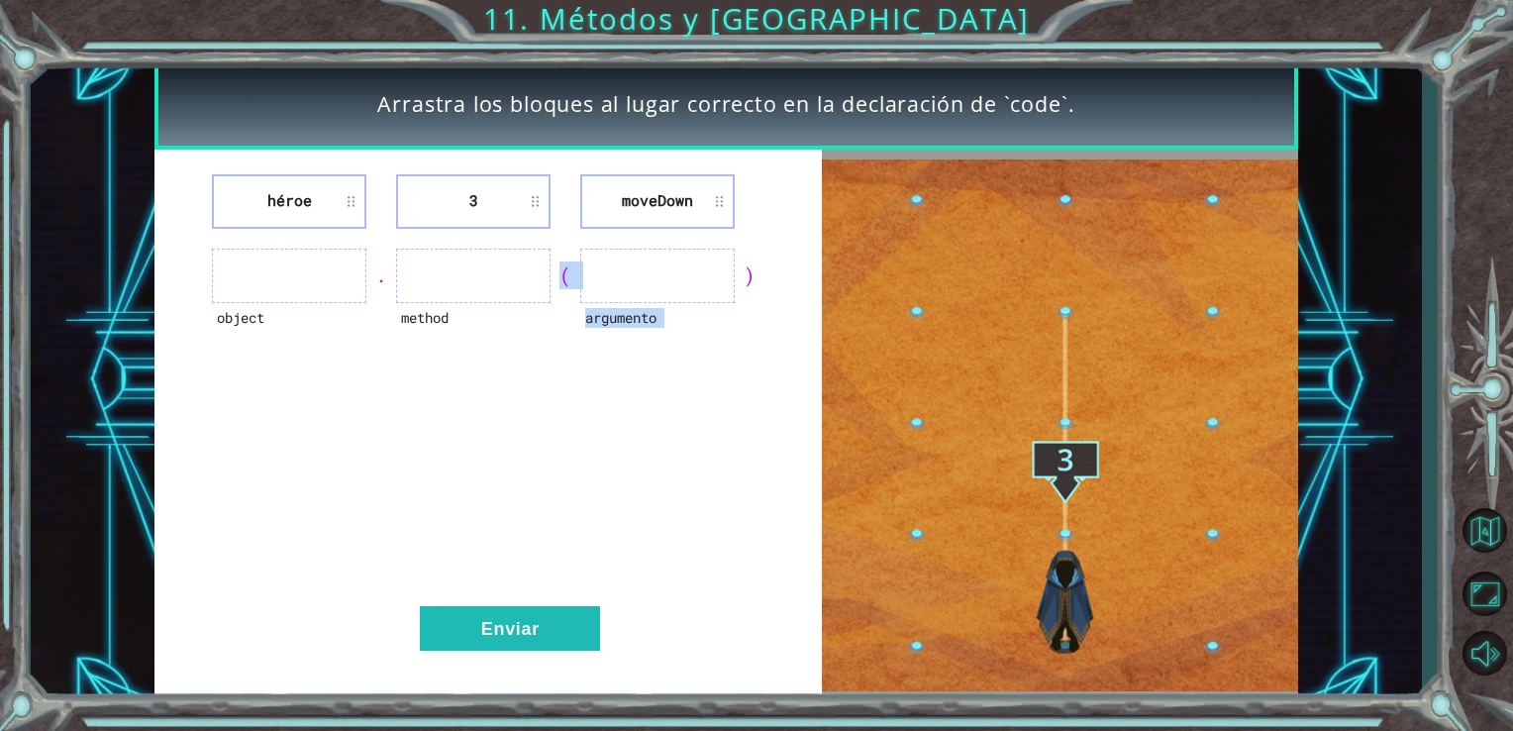
drag, startPoint x: 693, startPoint y: 237, endPoint x: 666, endPoint y: 202, distance: 43.8
click at [666, 202] on div "héroe 3 [GEOGRAPHIC_DATA] object . method ( argumento ) Enviar" at bounding box center [488, 425] width 668 height 552
click at [666, 202] on li "moveDown" at bounding box center [657, 201] width 154 height 54
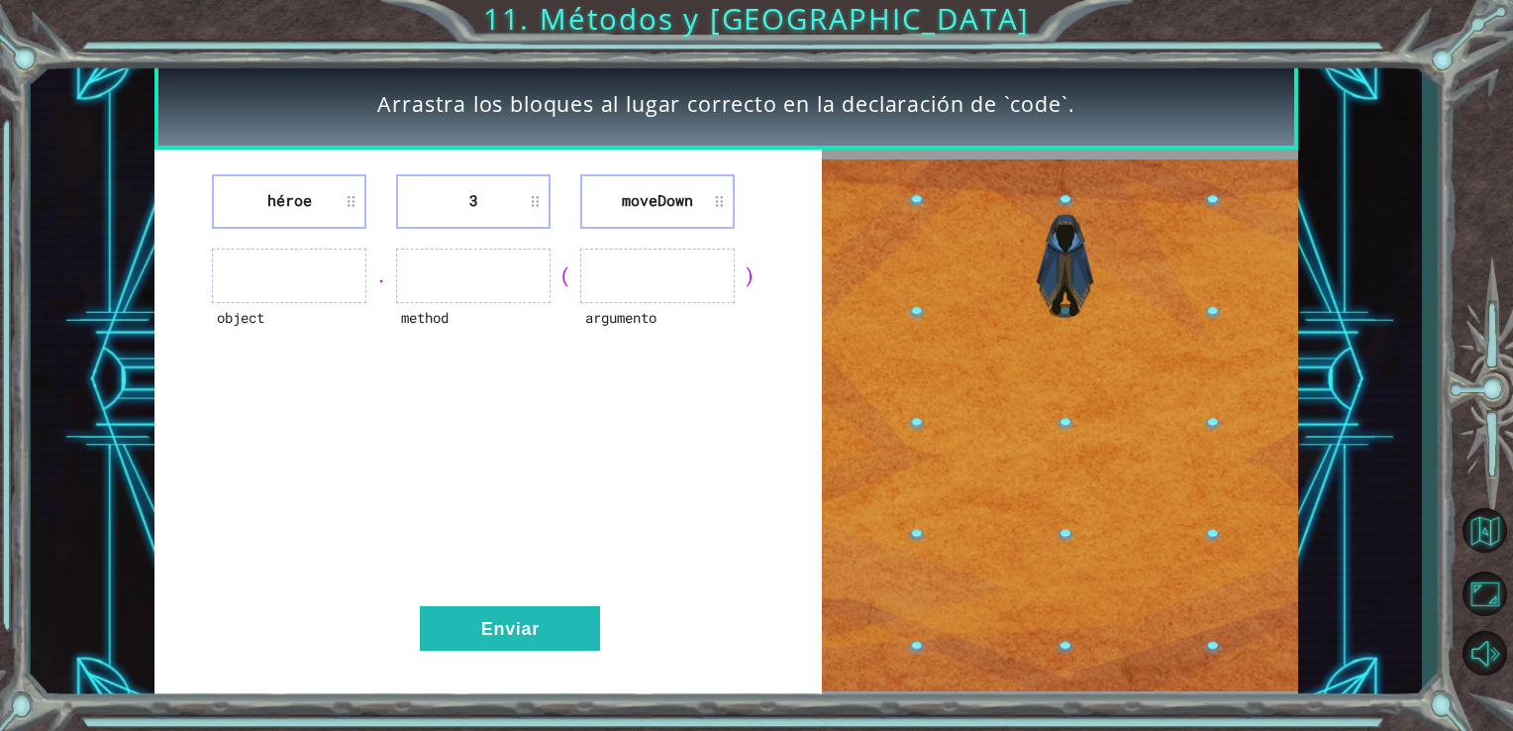
click at [446, 286] on ul at bounding box center [473, 275] width 154 height 54
click at [1069, 619] on img at bounding box center [1060, 424] width 476 height 531
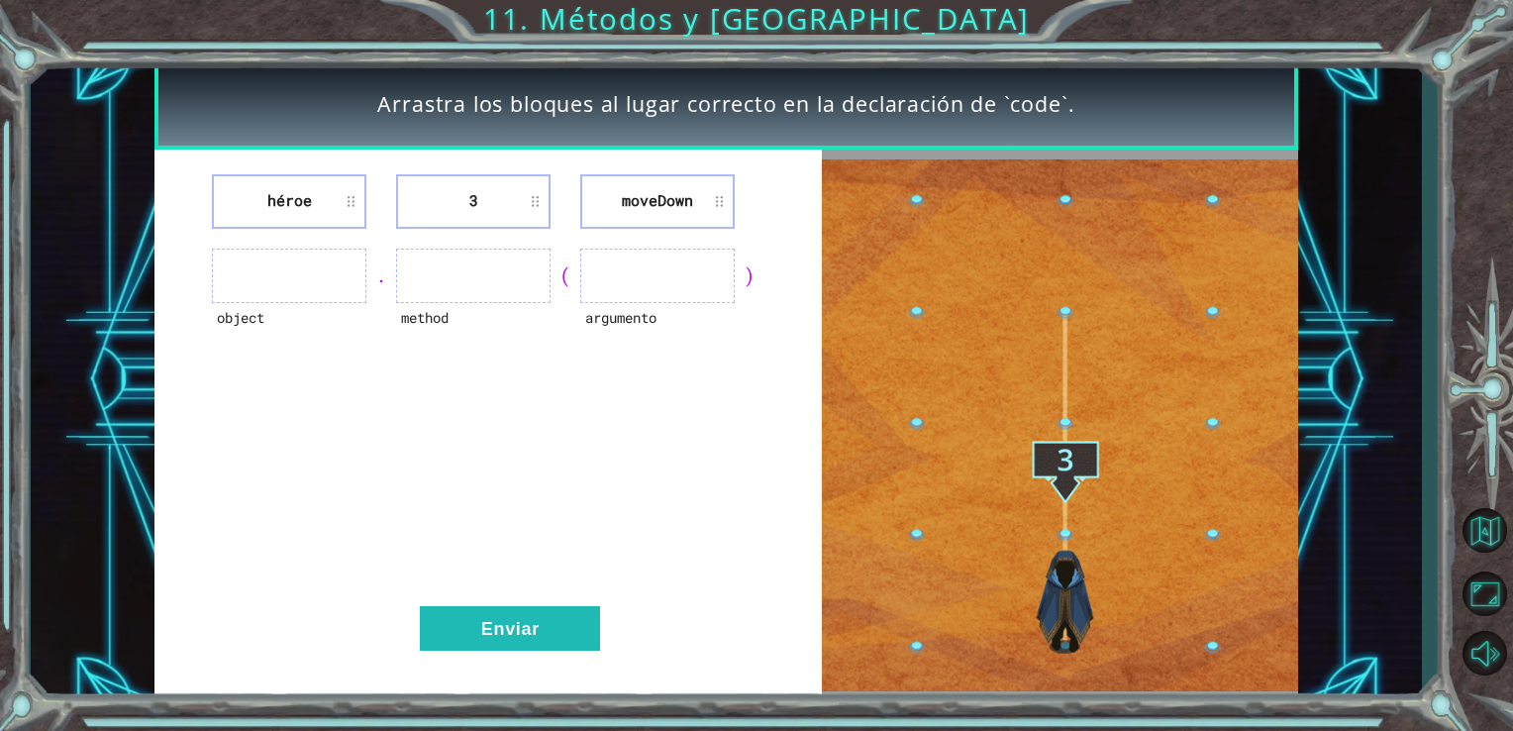
click at [1069, 619] on img at bounding box center [1060, 424] width 476 height 531
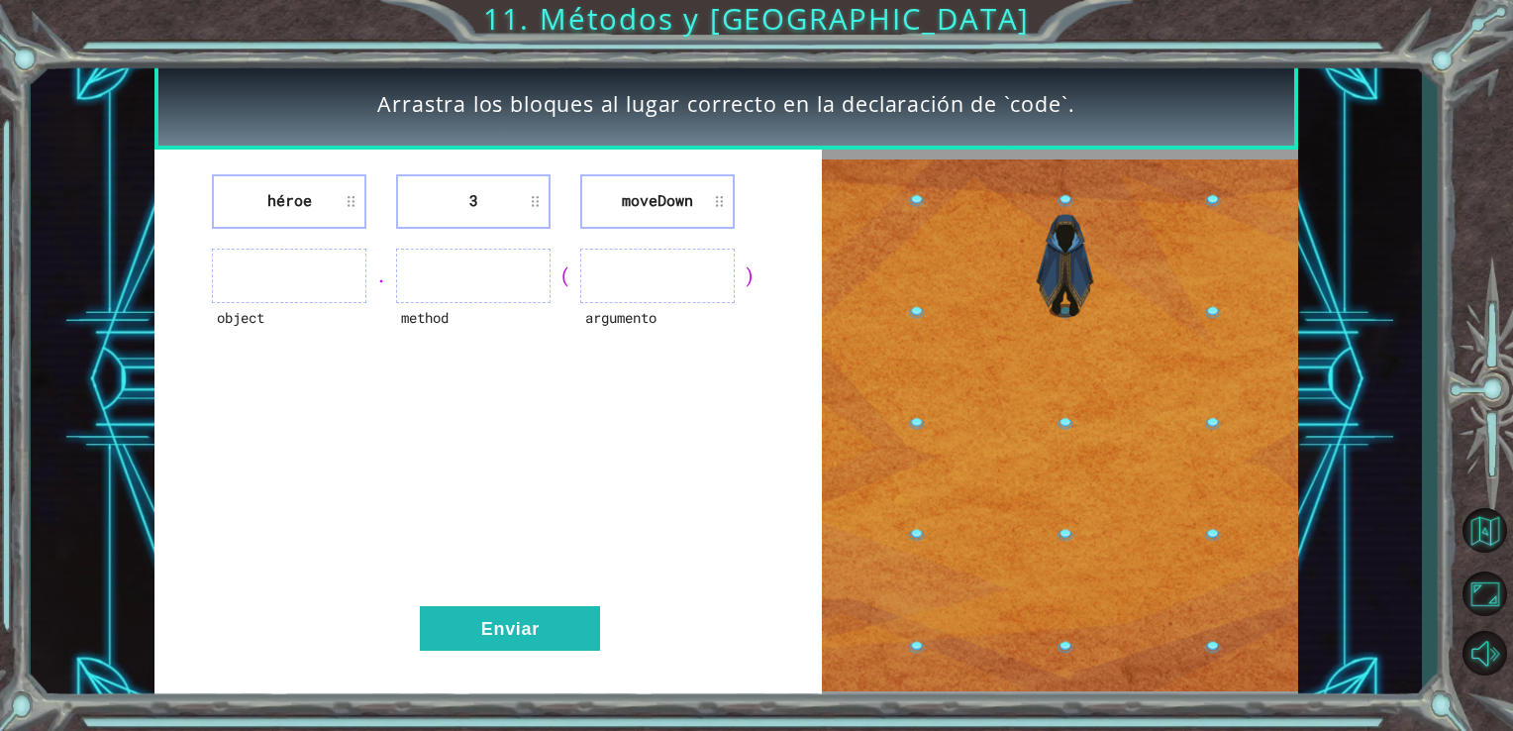
drag, startPoint x: 1069, startPoint y: 619, endPoint x: 1002, endPoint y: 597, distance: 70.8
drag, startPoint x: 1002, startPoint y: 597, endPoint x: 536, endPoint y: 123, distance: 665.0
click at [536, 123] on div "Arrastra los bloques al lugar correcto en la declaración de `code`." at bounding box center [725, 103] width 1143 height 91
click at [1074, 614] on img at bounding box center [1060, 424] width 476 height 531
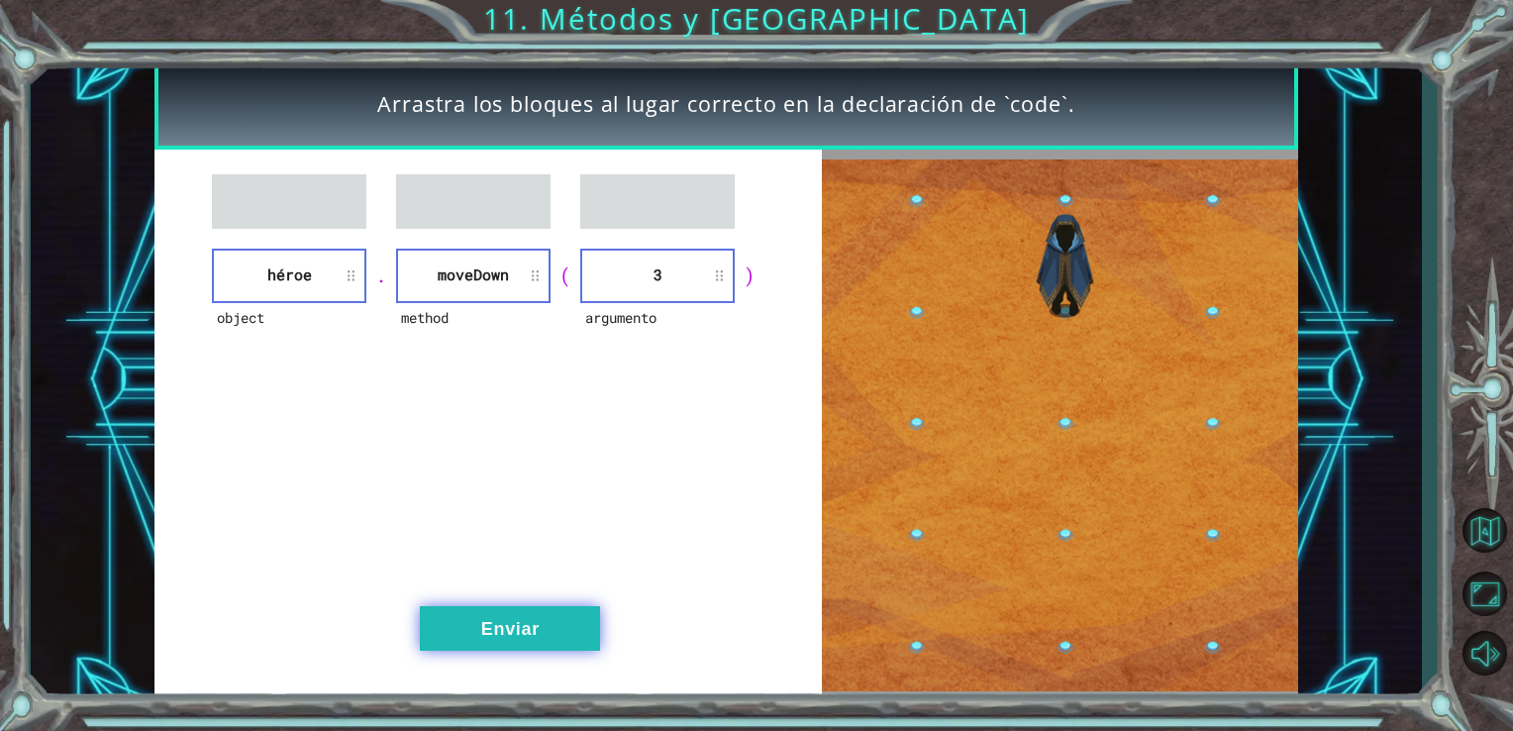
click at [558, 630] on button "Enviar" at bounding box center [510, 628] width 180 height 45
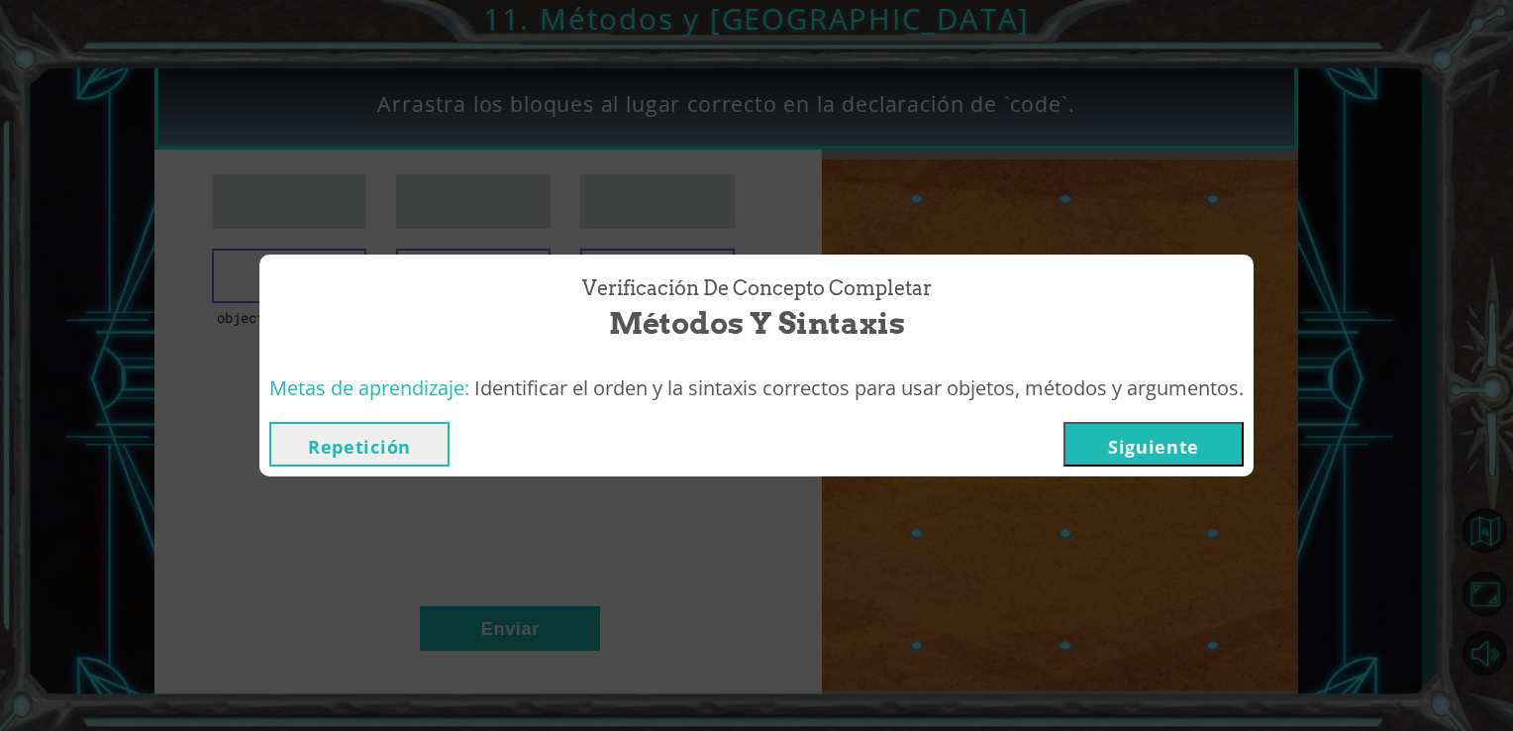
click at [1204, 454] on button "Siguiente" at bounding box center [1153, 444] width 180 height 45
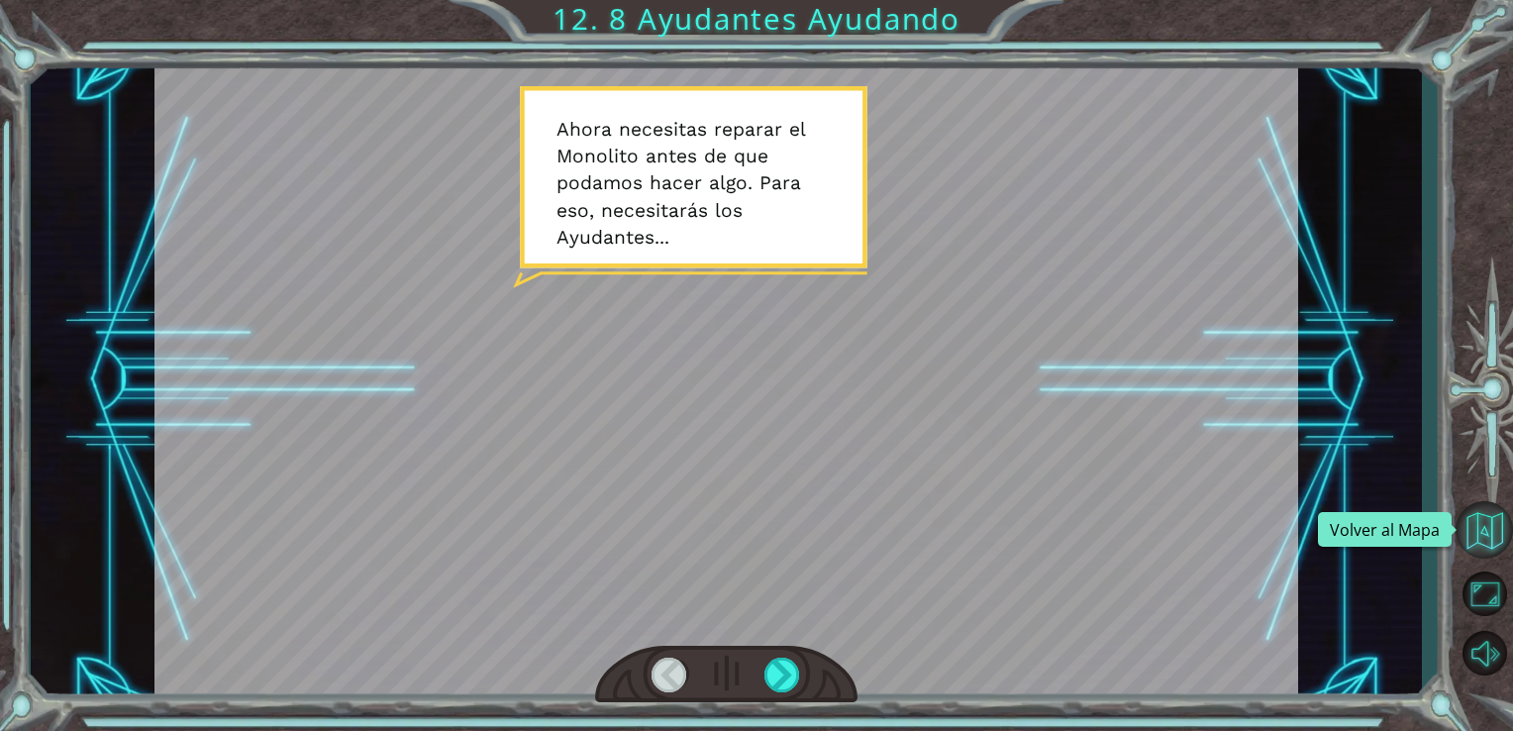
click at [1474, 534] on button "Volver al Mapa" at bounding box center [1483, 529] width 57 height 57
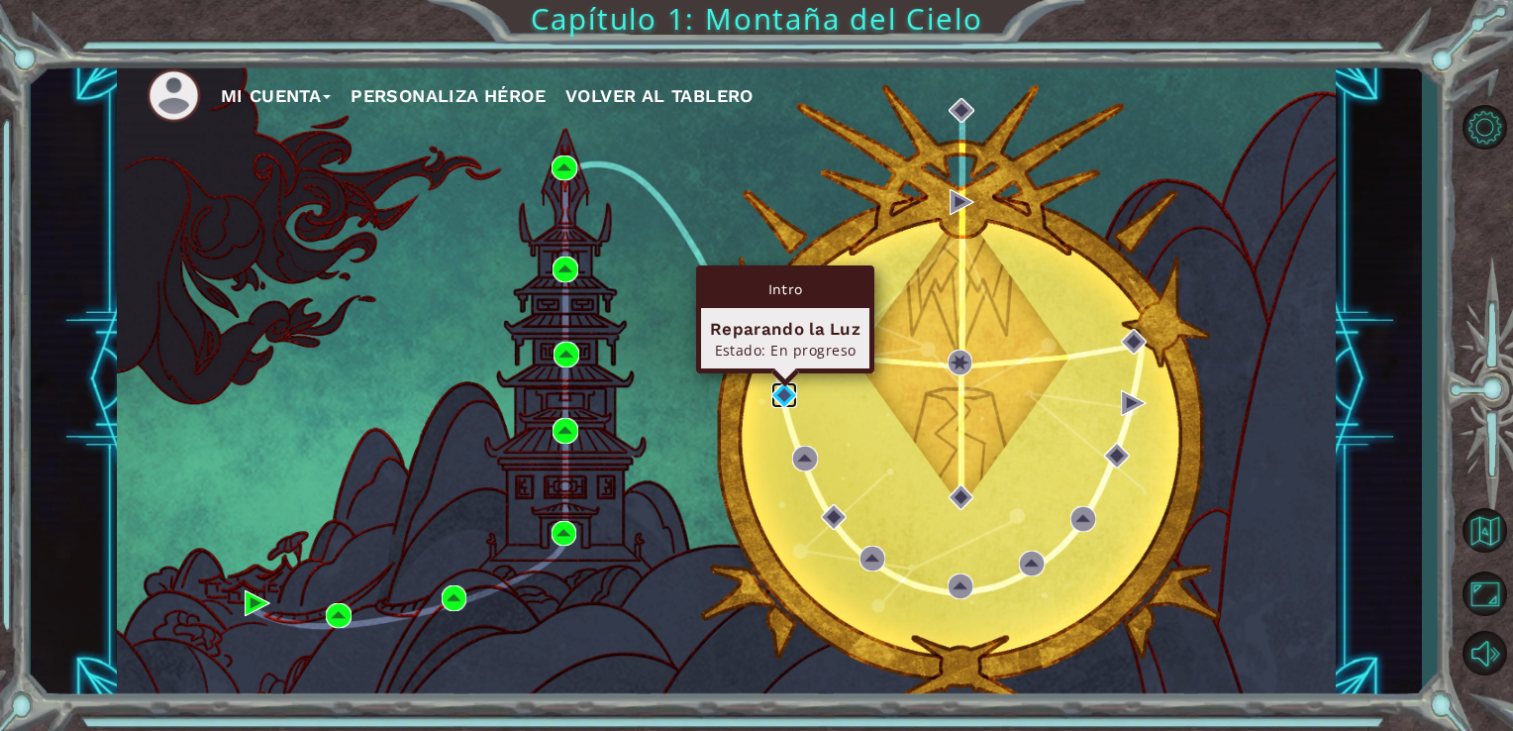
click at [792, 398] on img at bounding box center [784, 395] width 26 height 26
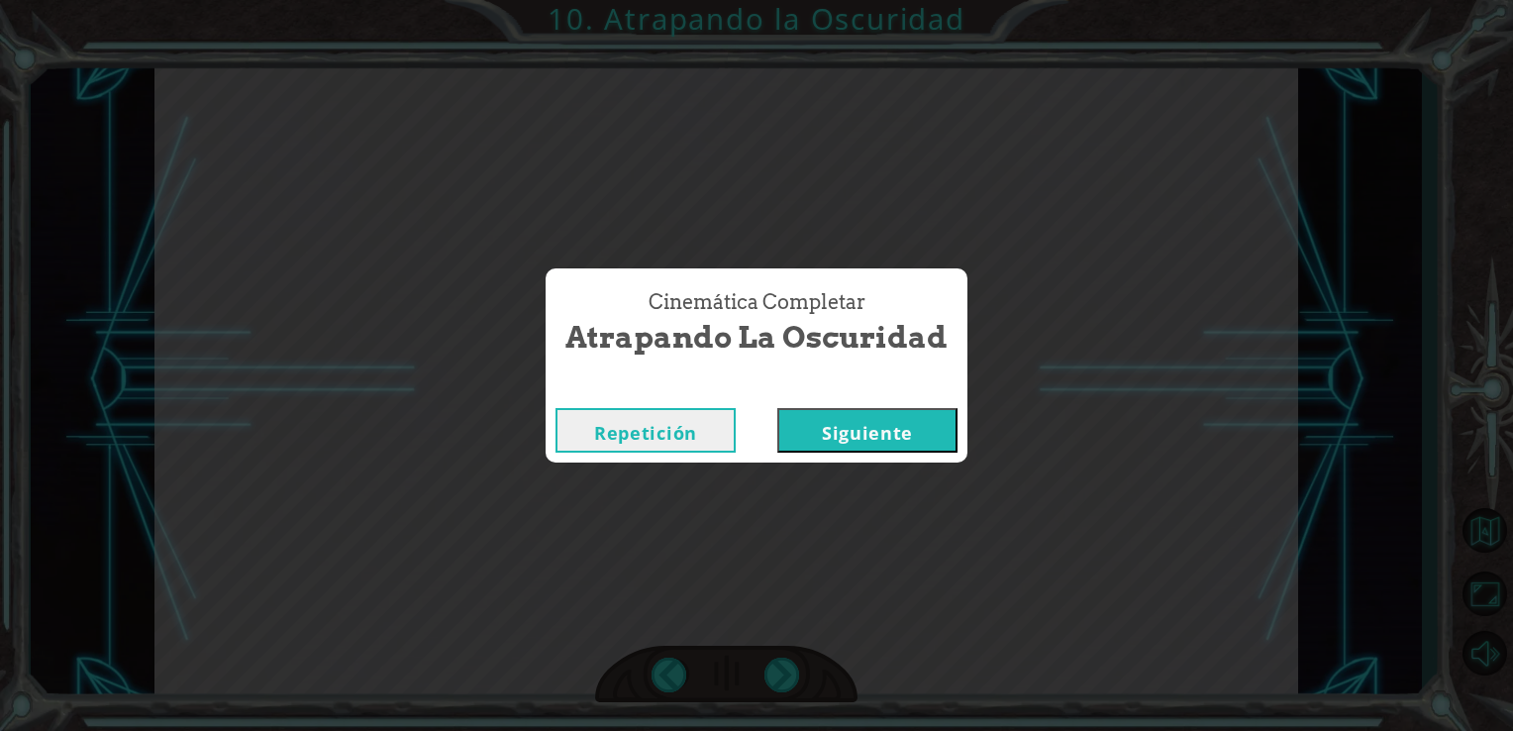
click at [863, 444] on button "Siguiente" at bounding box center [867, 430] width 180 height 45
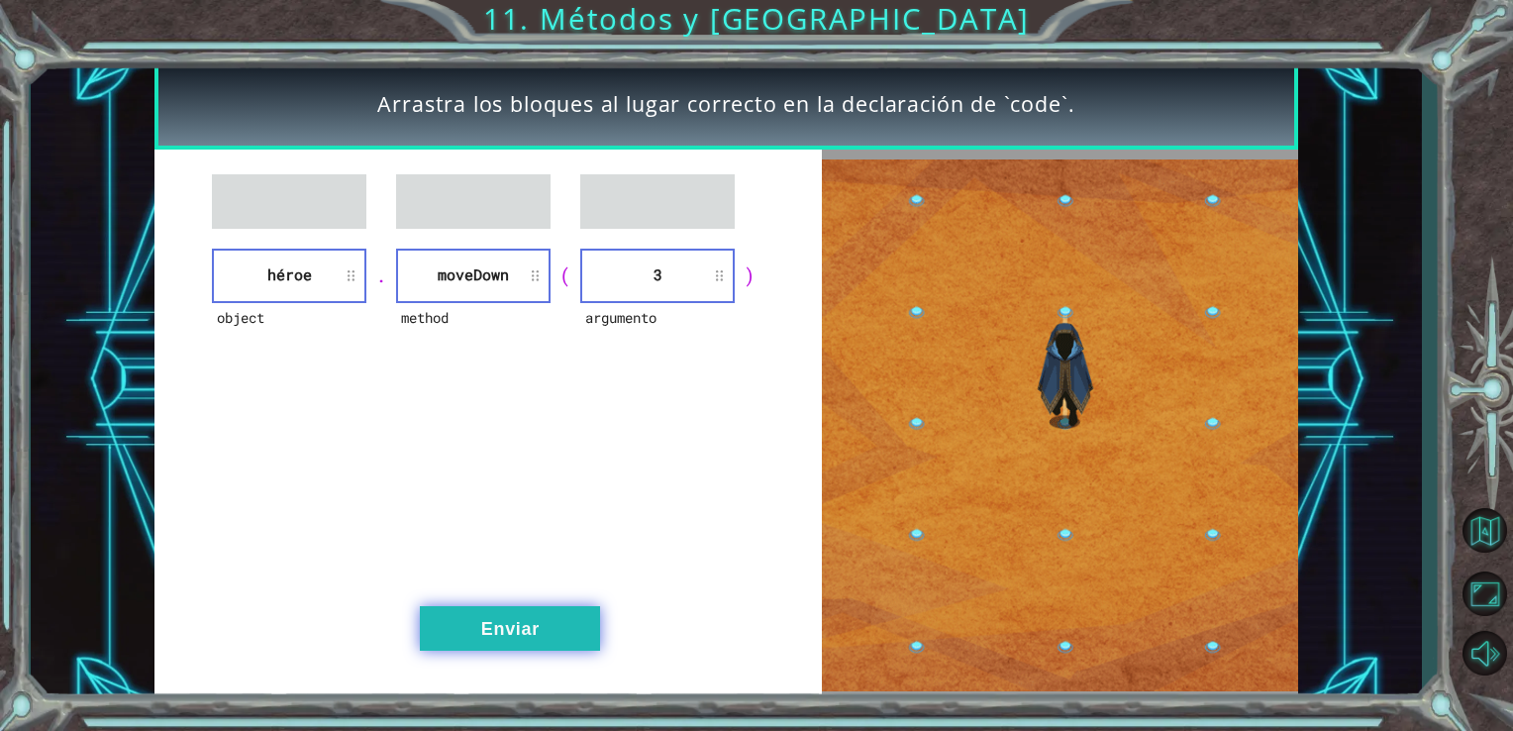
click at [587, 620] on button "Enviar" at bounding box center [510, 628] width 180 height 45
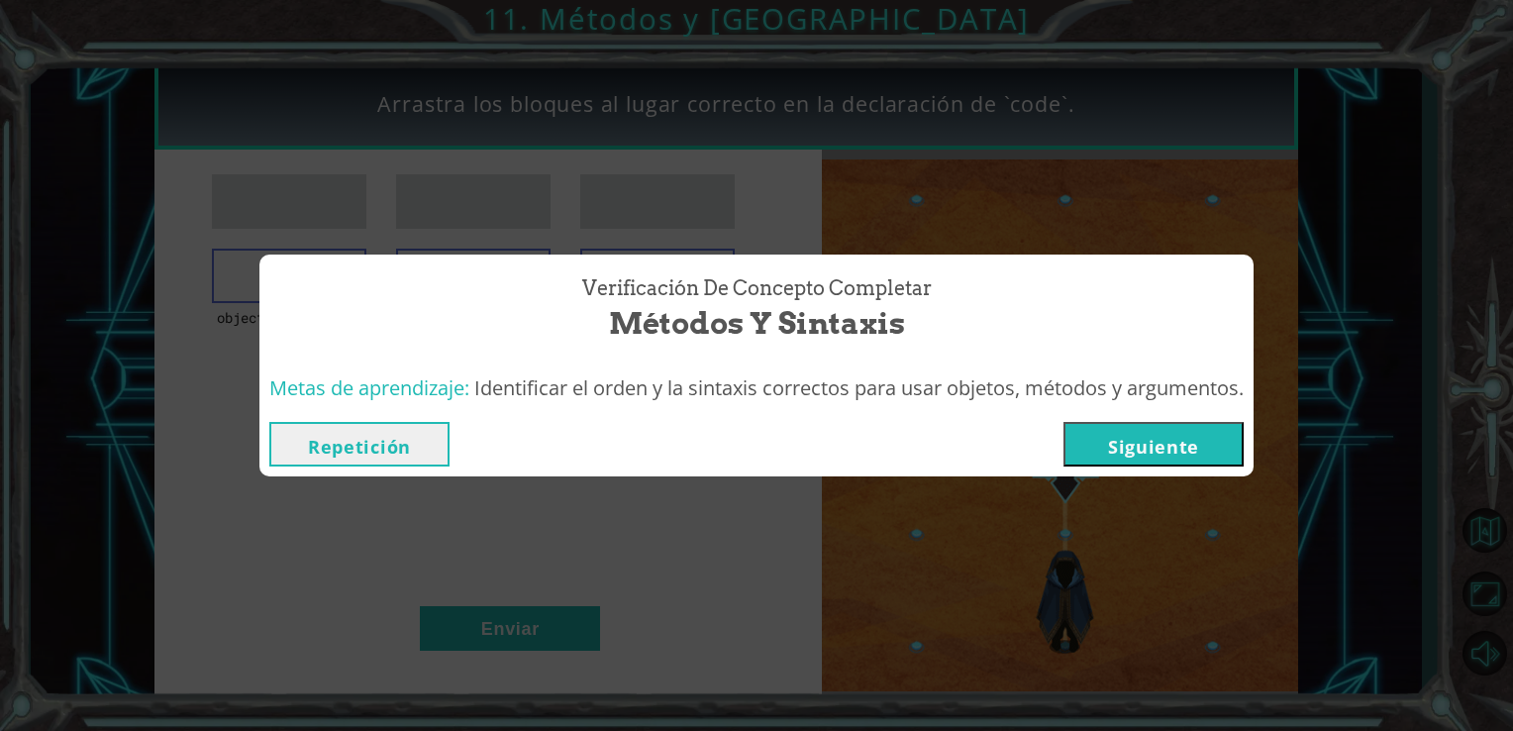
click at [1101, 446] on button "Siguiente" at bounding box center [1153, 444] width 180 height 45
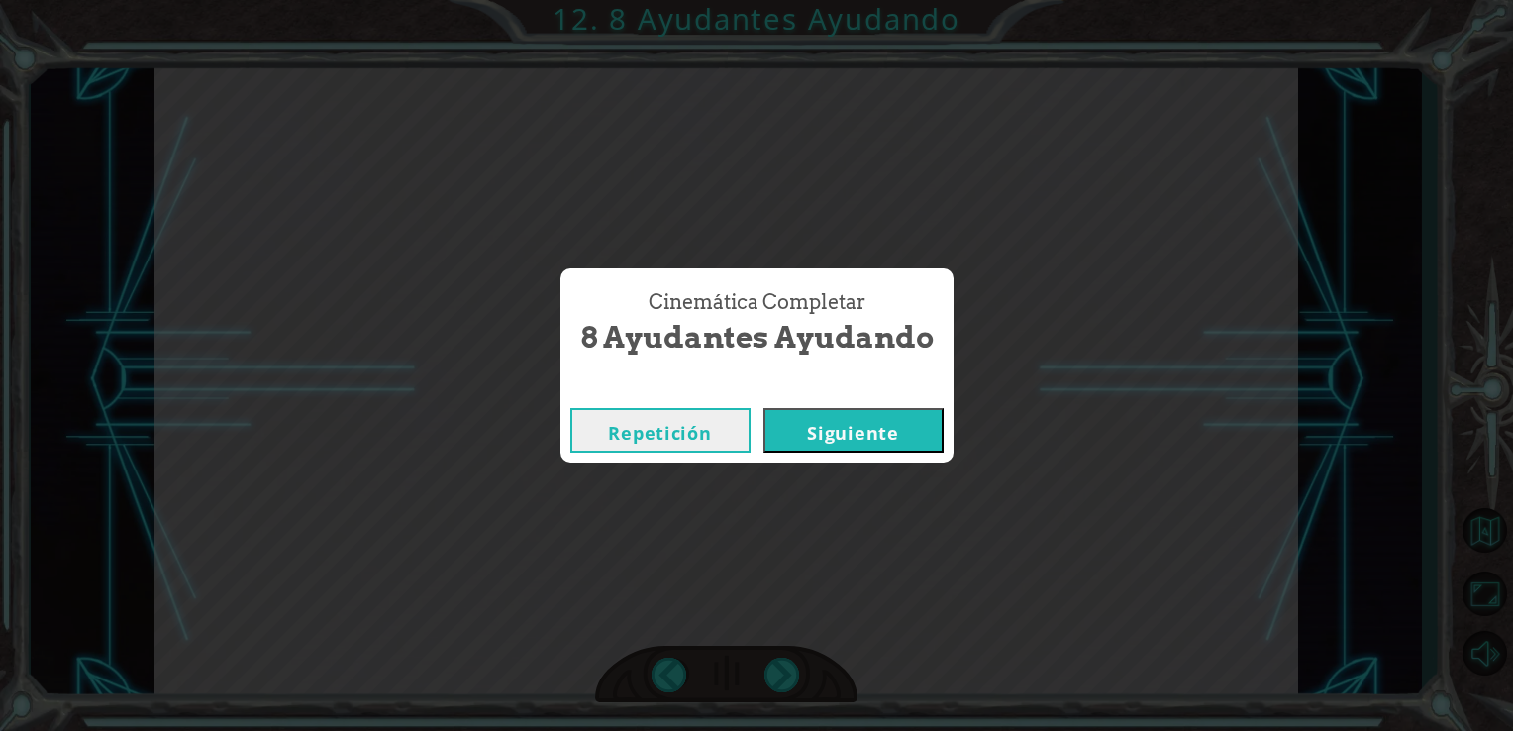
click at [840, 437] on button "Siguiente" at bounding box center [853, 430] width 180 height 45
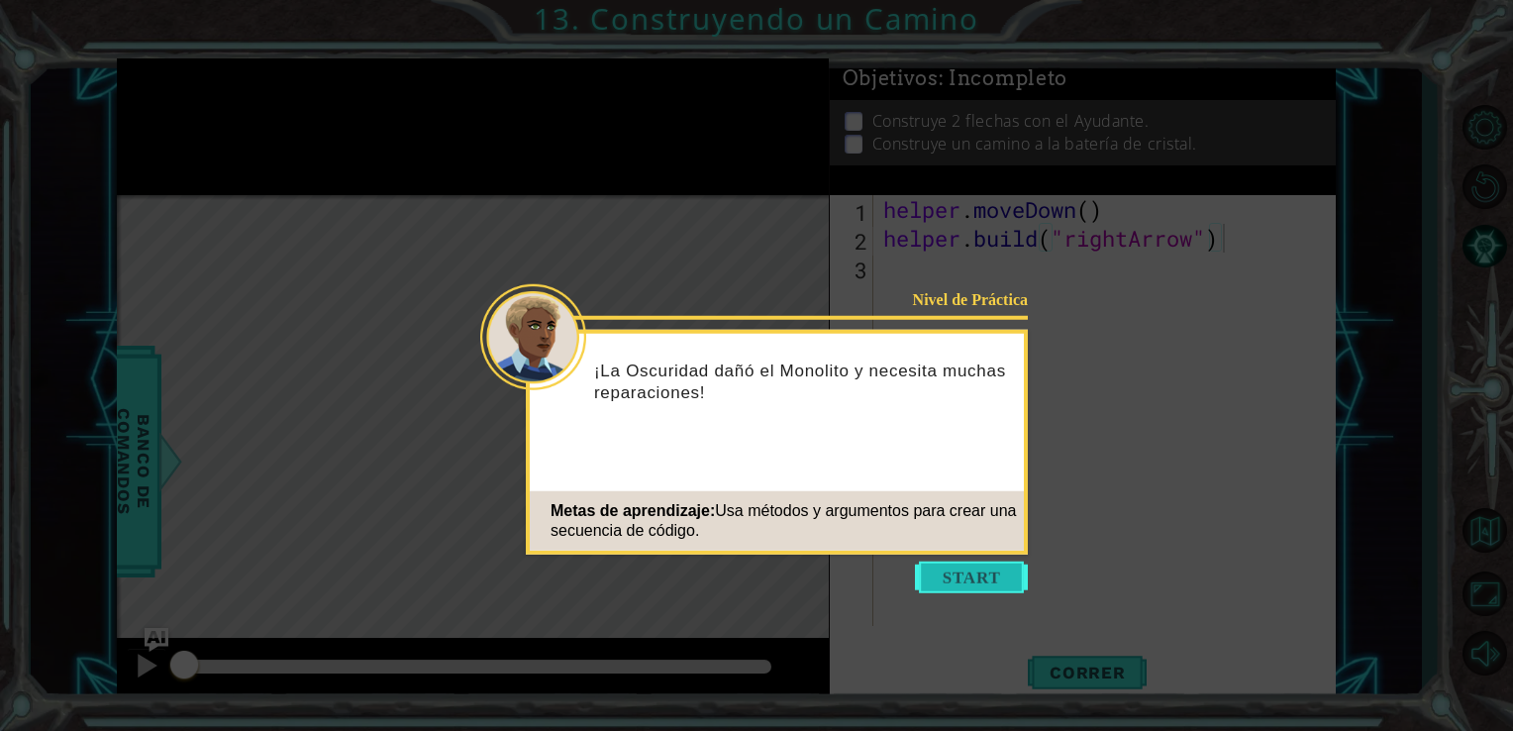
click at [986, 571] on button "Start" at bounding box center [971, 577] width 113 height 32
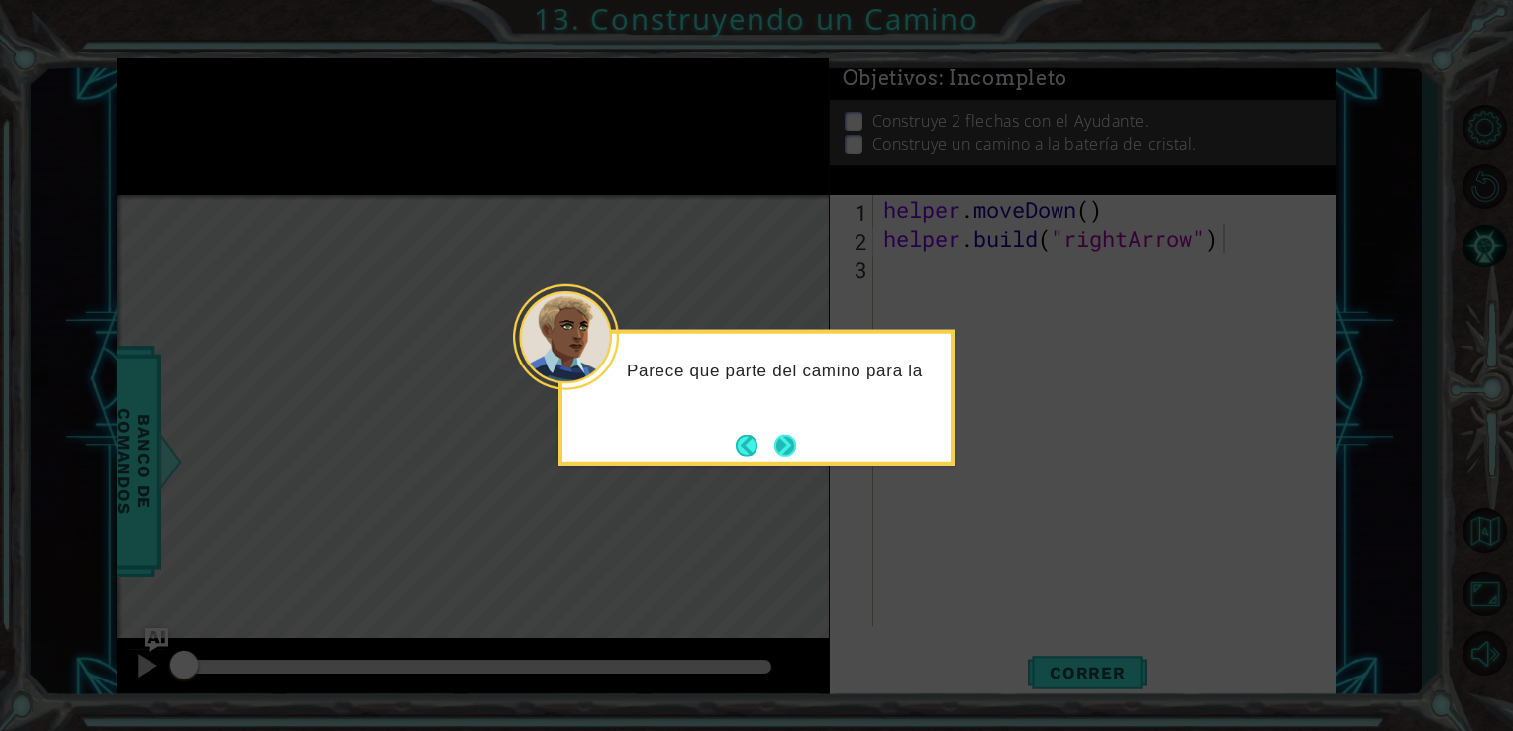
click at [774, 444] on button "Next" at bounding box center [785, 445] width 22 height 22
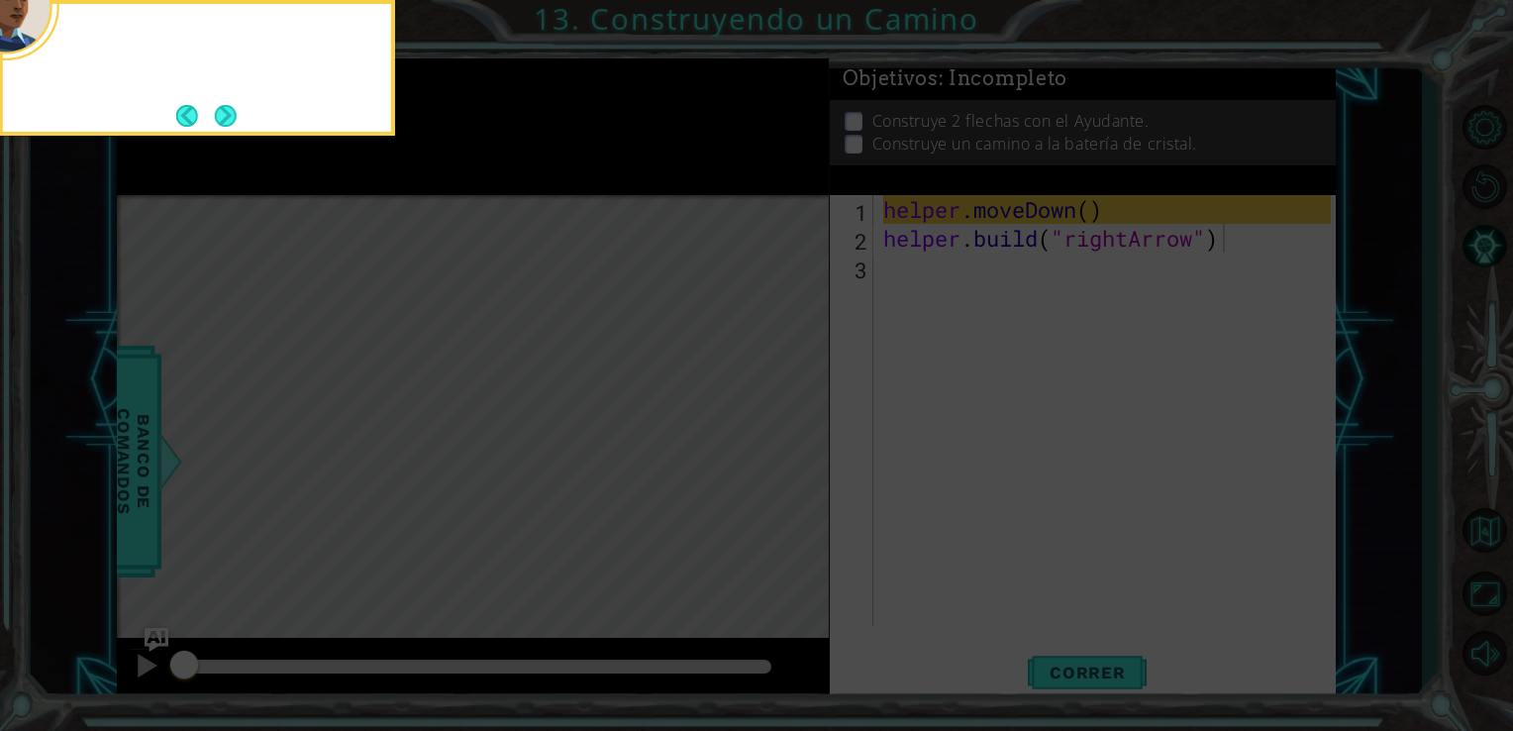
click at [772, 444] on icon at bounding box center [756, 109] width 1513 height 1242
click at [230, 99] on div "Primero, mueves al Ayudante a un lugar vacío" at bounding box center [197, 62] width 388 height 100
click at [230, 99] on div "Primero, mueves al Ayudante a un lugar vacío en el camino." at bounding box center [197, 62] width 388 height 100
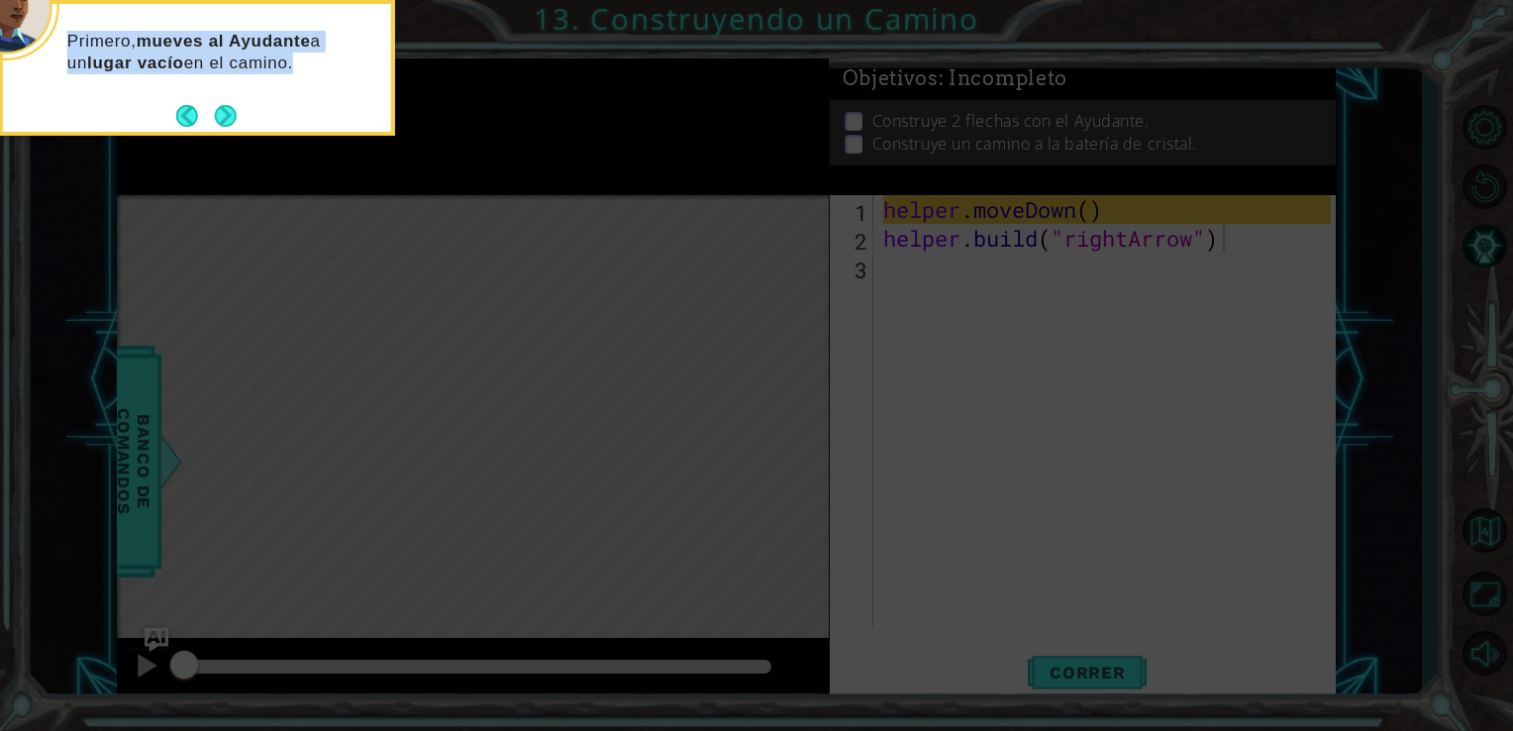
click at [230, 99] on div "Primero, mueves al Ayudante a un lugar vacío en el camino." at bounding box center [197, 62] width 388 height 100
click at [1045, 189] on icon at bounding box center [756, 109] width 1513 height 1242
drag, startPoint x: 1045, startPoint y: 189, endPoint x: 345, endPoint y: 107, distance: 704.7
click at [345, 107] on body "1 ההההההההההההההההההההההההההההההההההההההההההההההההההההההההההההההההההההההההההההה…" at bounding box center [756, 365] width 1513 height 731
drag, startPoint x: 345, startPoint y: 107, endPoint x: 231, endPoint y: 105, distance: 114.8
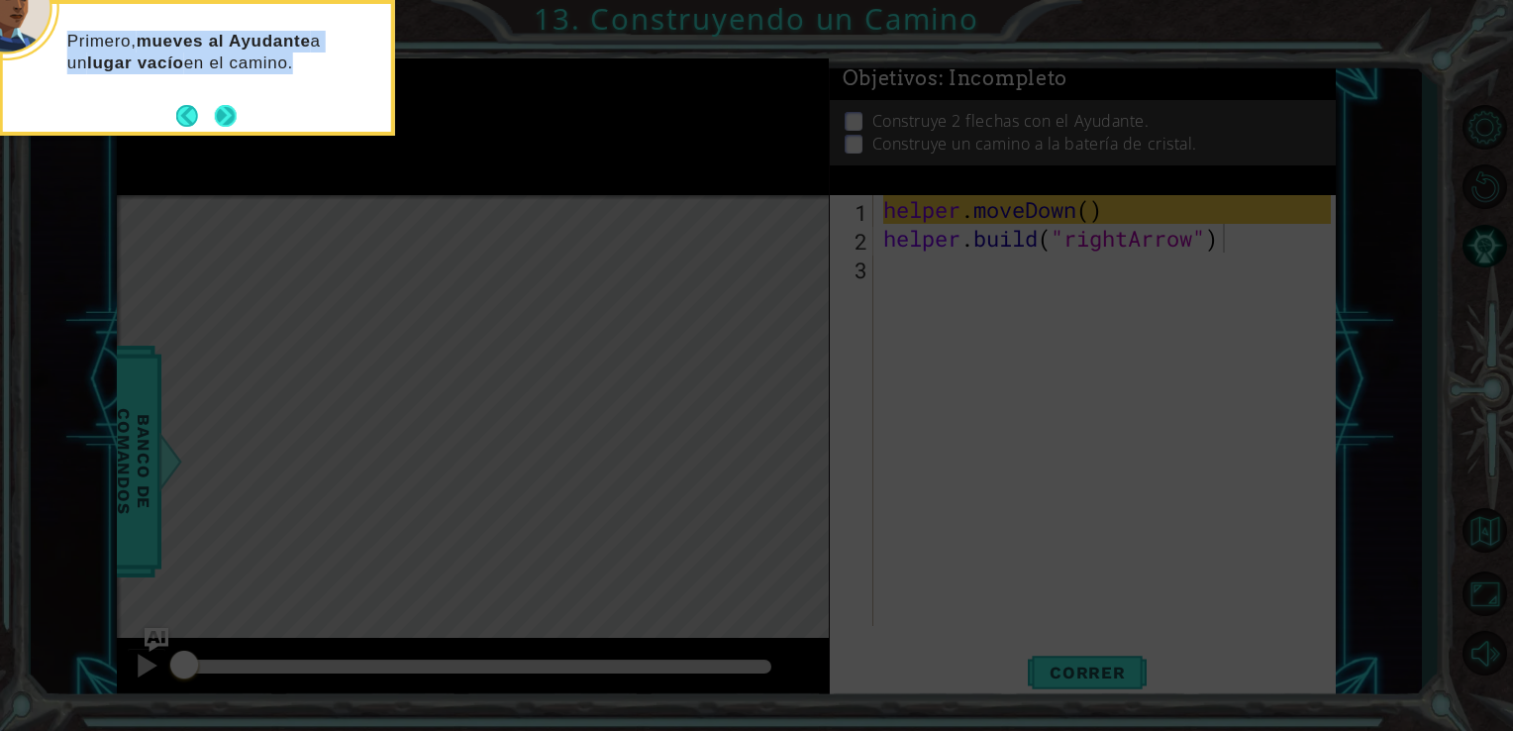
click at [231, 105] on button "Next" at bounding box center [226, 116] width 22 height 22
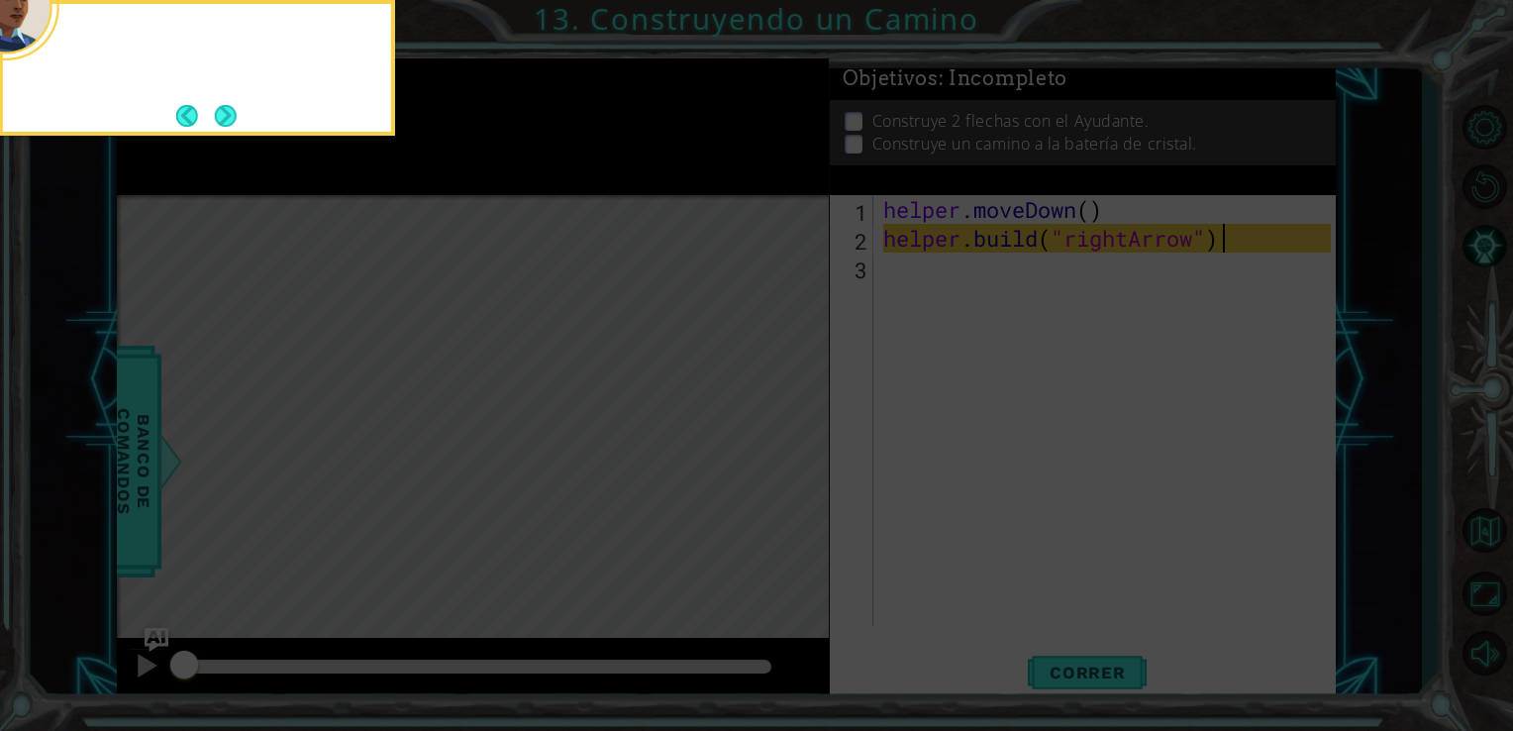
click at [231, 105] on button "Next" at bounding box center [225, 115] width 23 height 23
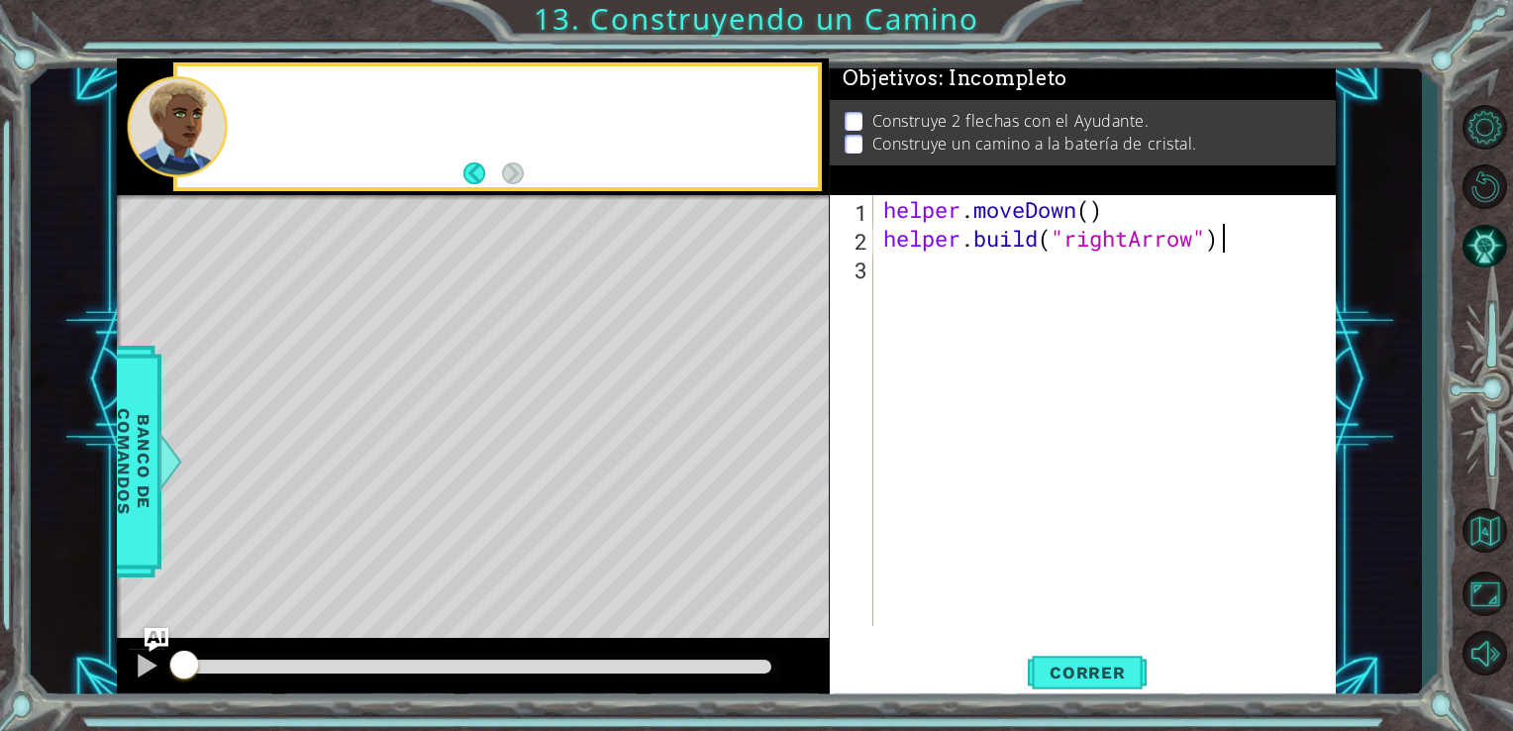
click at [231, 105] on div at bounding box center [523, 127] width 589 height 49
click at [1404, 518] on div "1 ההההההההההההההההההההההההההההההההההההההההההההההההההההההההההההההההההההההההההההה…" at bounding box center [727, 379] width 1392 height 642
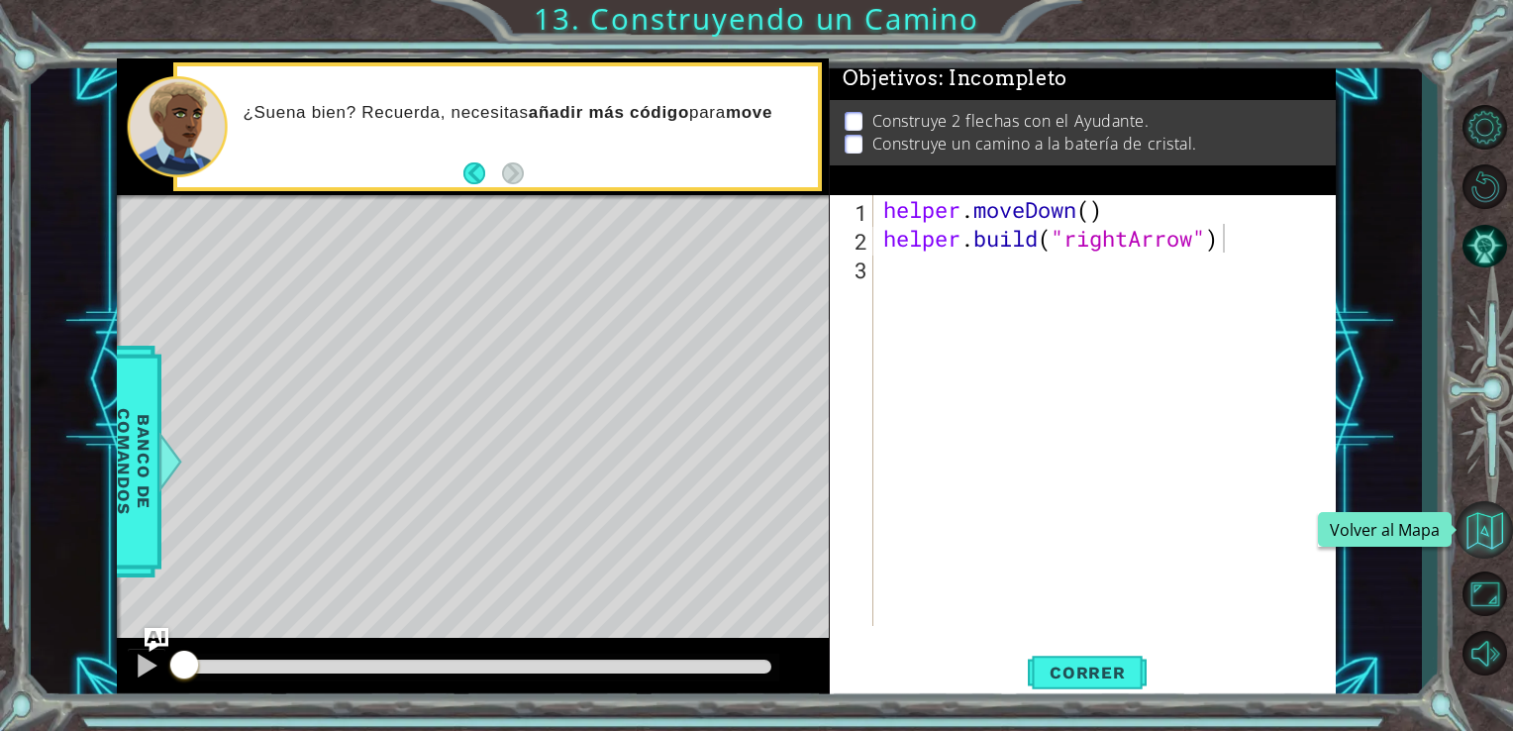
click at [1476, 518] on button "Volver al Mapa" at bounding box center [1483, 529] width 57 height 57
